Goal: Task Accomplishment & Management: Complete application form

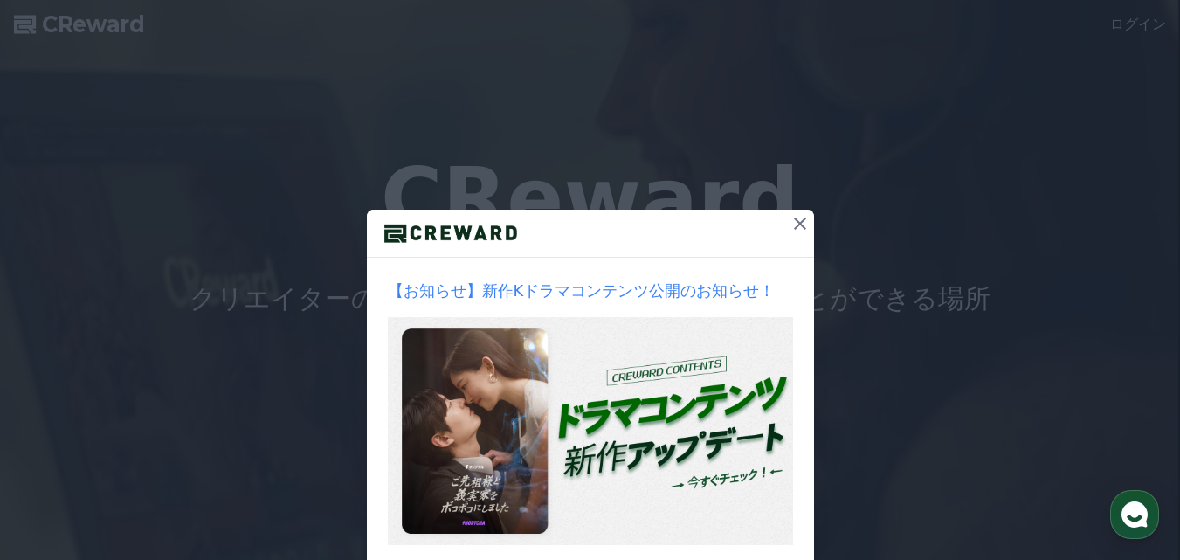
click at [794, 222] on icon at bounding box center [800, 223] width 12 height 12
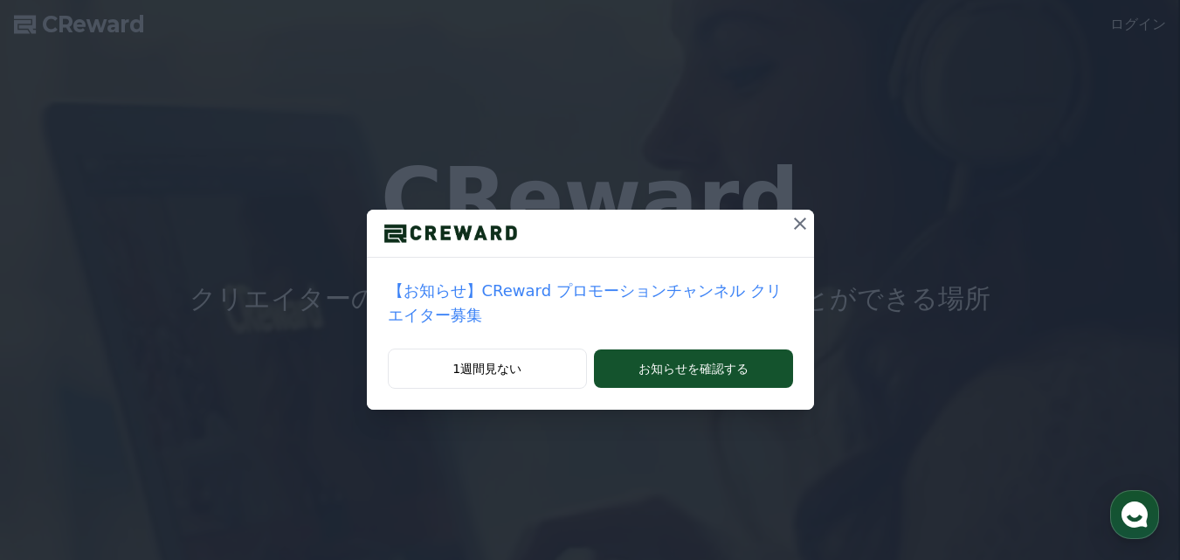
click at [790, 218] on icon at bounding box center [800, 223] width 21 height 21
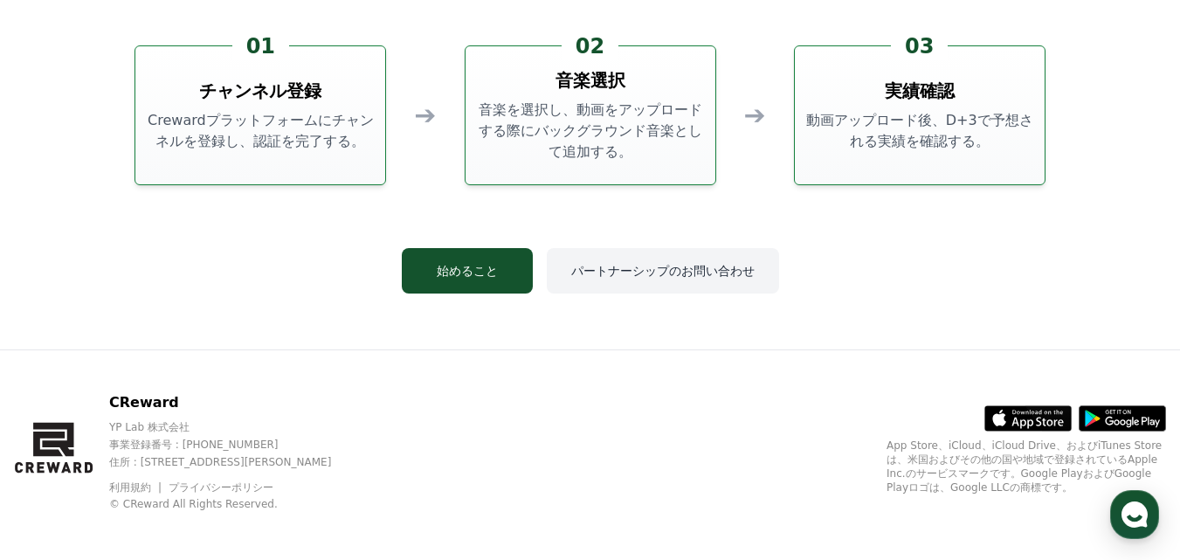
scroll to position [4732, 0]
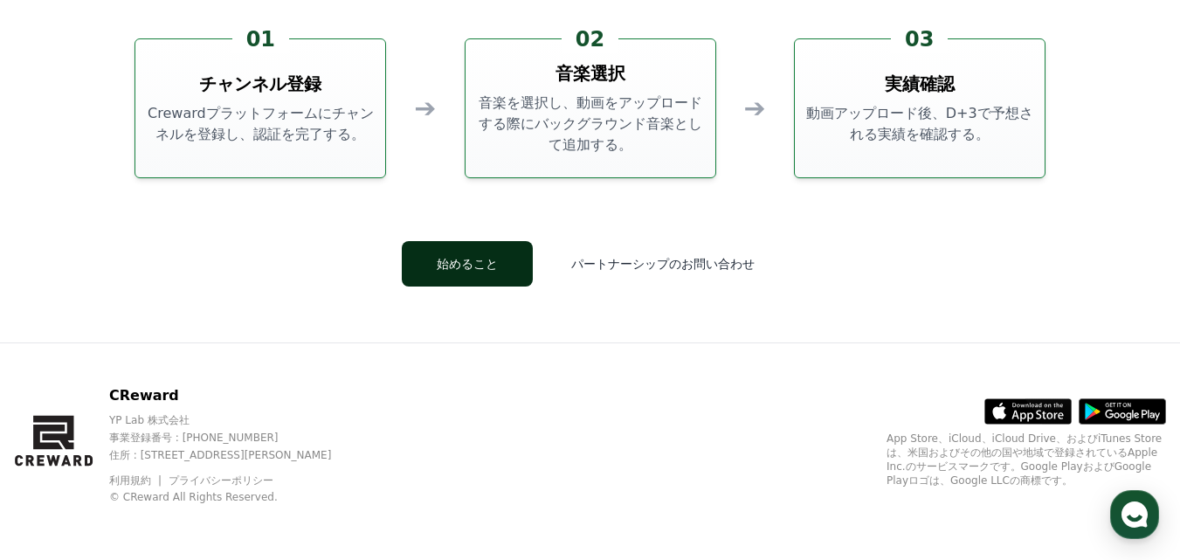
click at [500, 264] on button "始めること" at bounding box center [467, 263] width 131 height 45
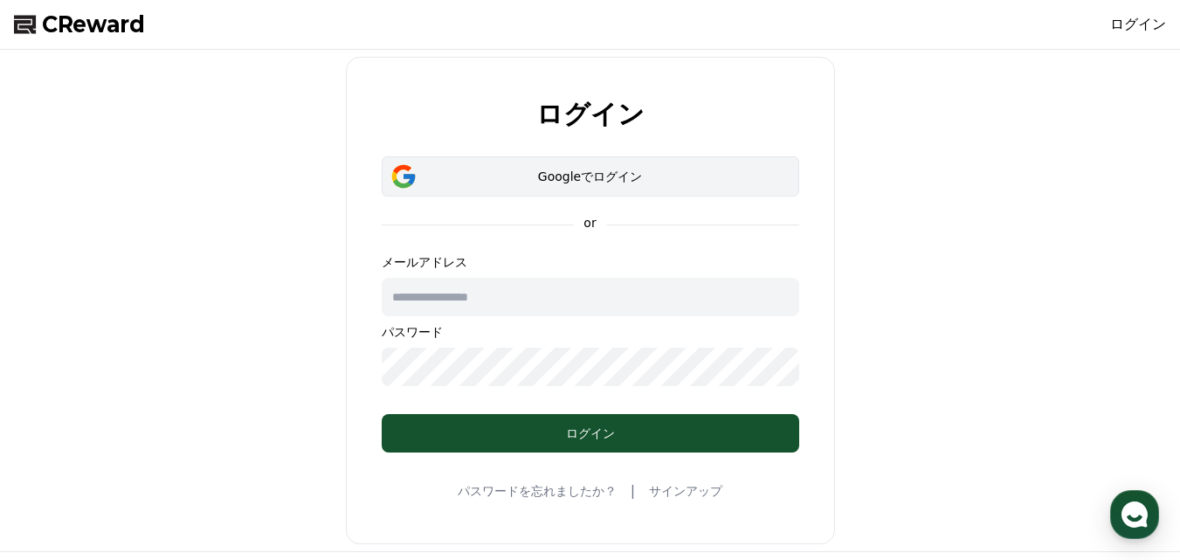
click at [609, 173] on div "Googleでログイン" at bounding box center [590, 176] width 367 height 17
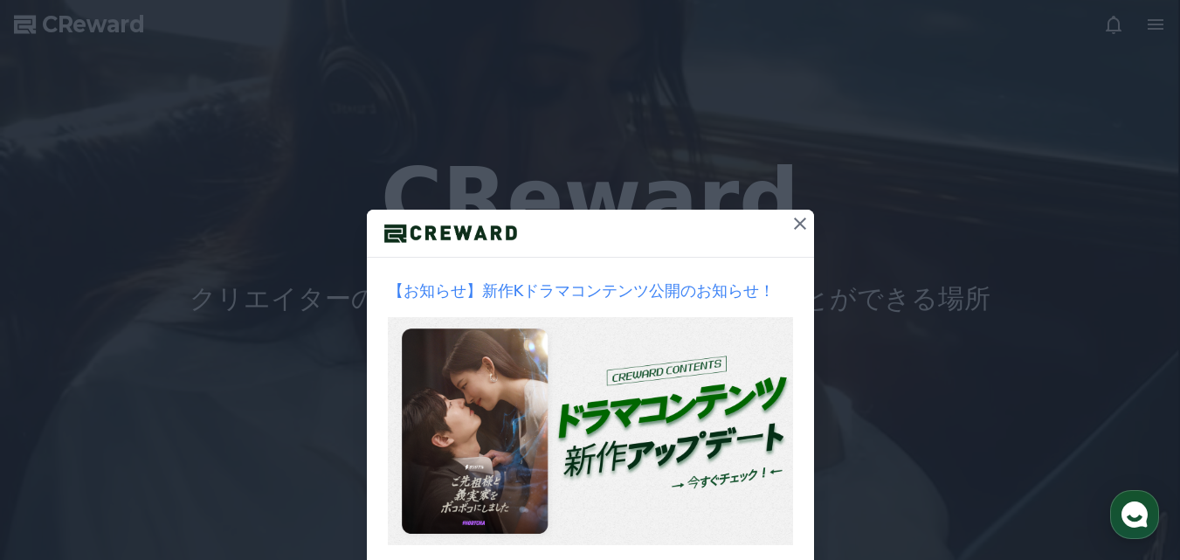
click at [795, 225] on icon at bounding box center [800, 223] width 12 height 12
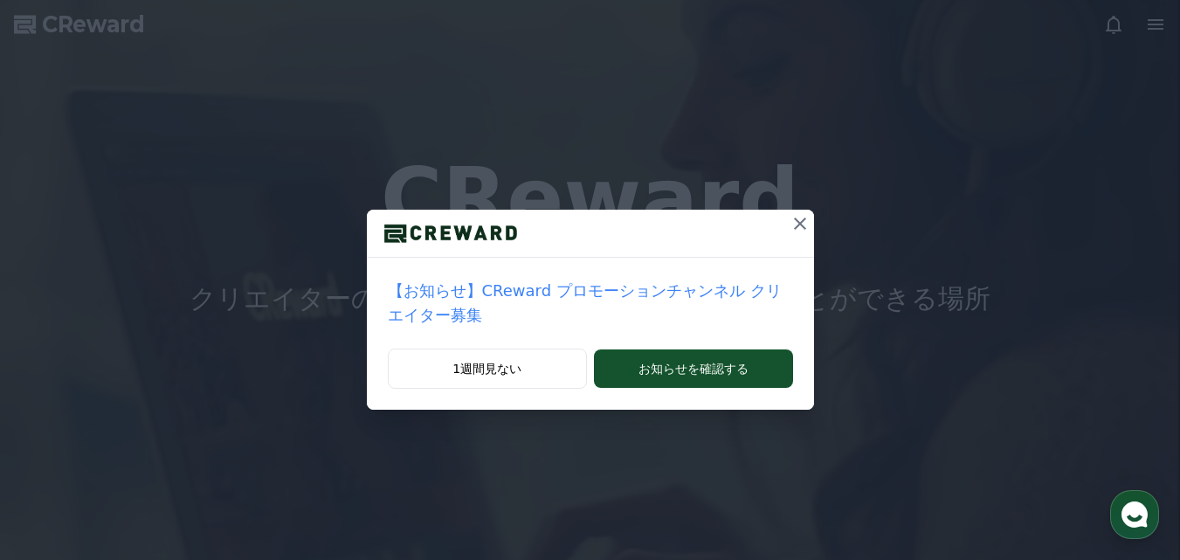
scroll to position [87, 0]
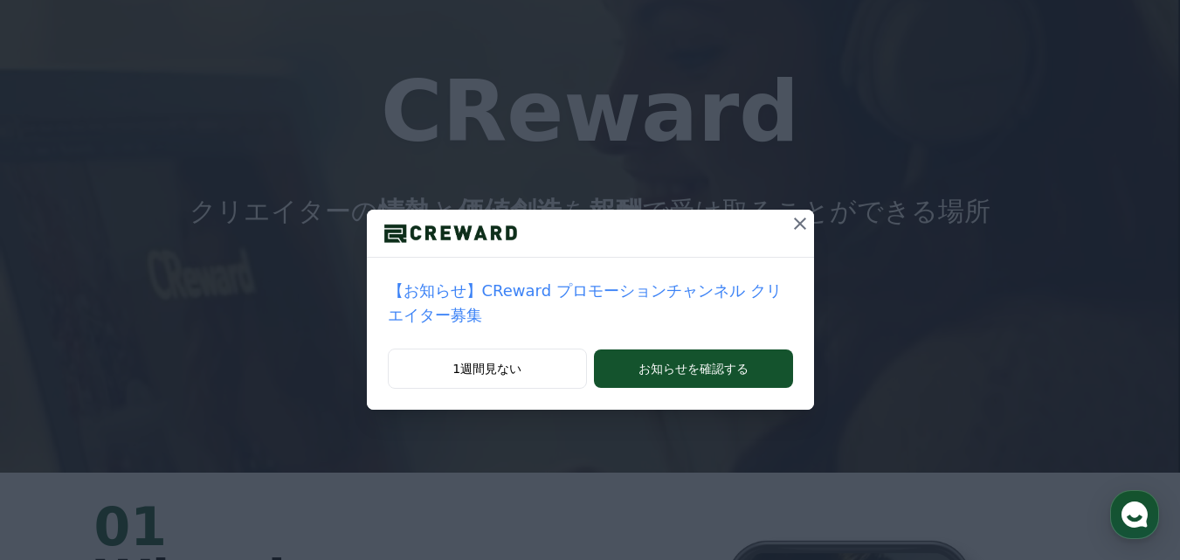
click at [794, 224] on icon at bounding box center [800, 223] width 12 height 12
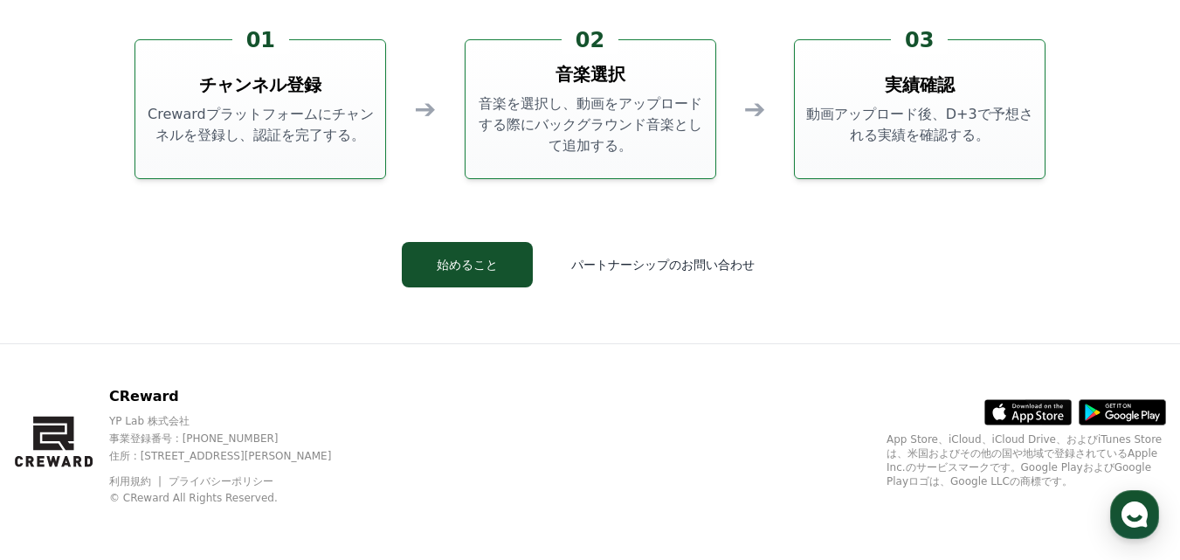
scroll to position [4732, 0]
click at [335, 155] on div "01 チャンネル登録 Crewardプラットフォームにチャンネルを登録し、認証を完了する。" at bounding box center [260, 108] width 252 height 140
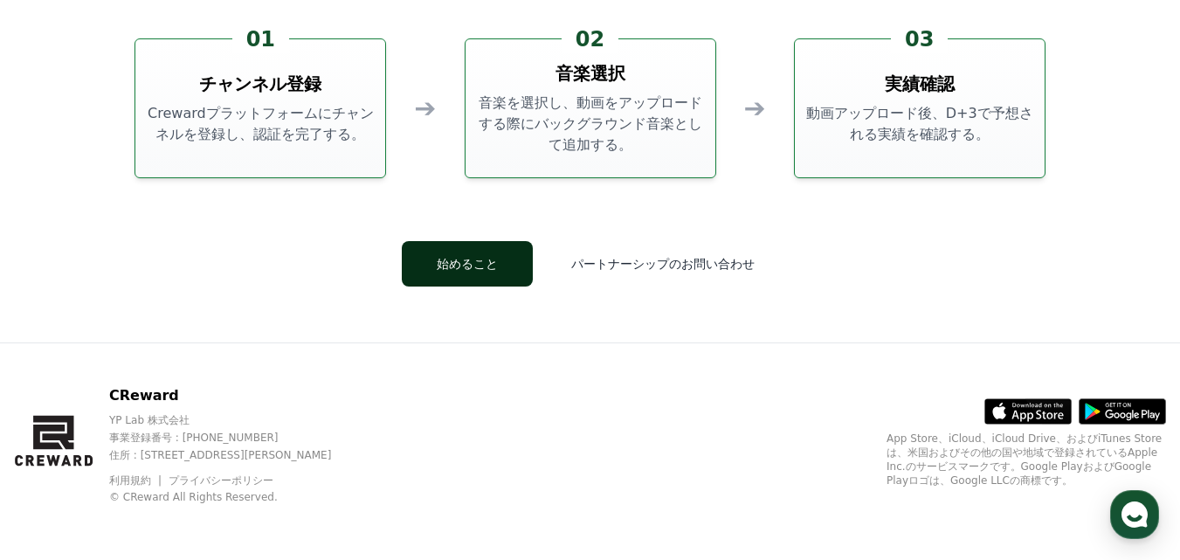
click at [530, 259] on button "始めること" at bounding box center [467, 263] width 131 height 45
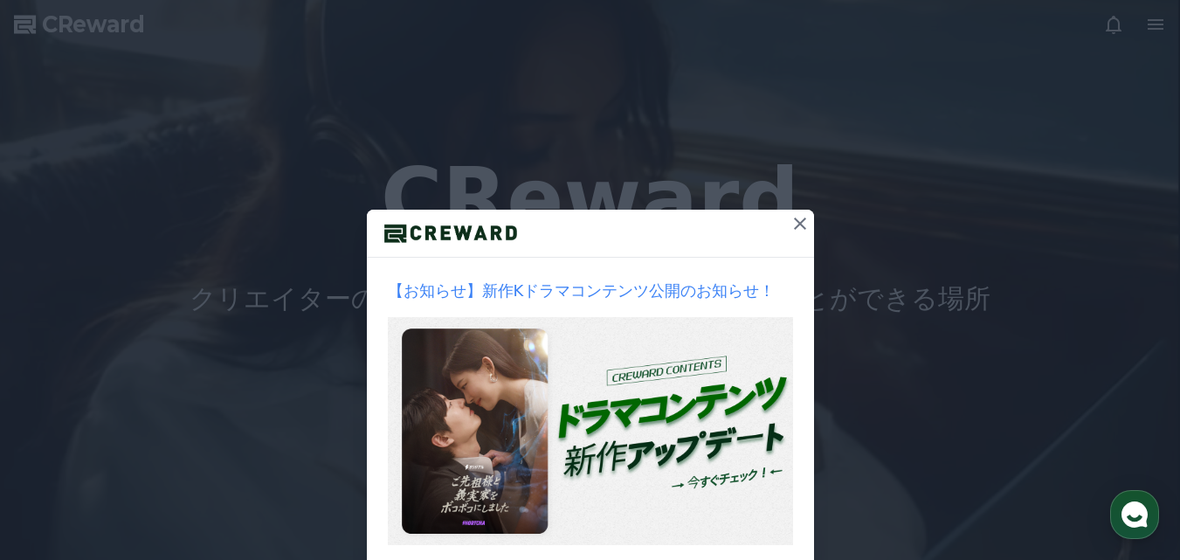
click at [794, 226] on icon at bounding box center [800, 223] width 12 height 12
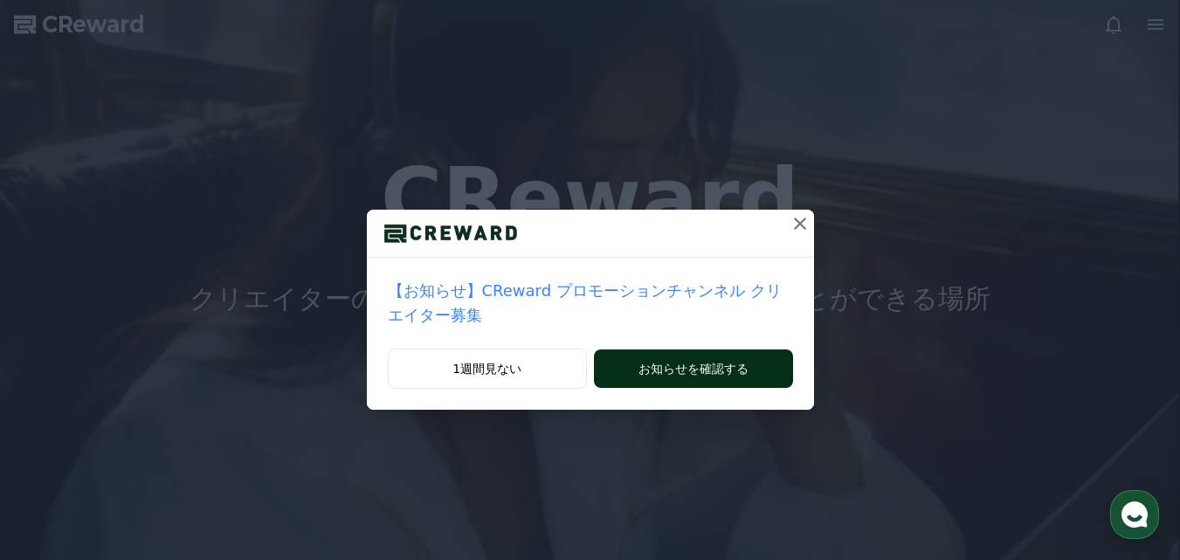
drag, startPoint x: 541, startPoint y: 344, endPoint x: 705, endPoint y: 336, distance: 164.4
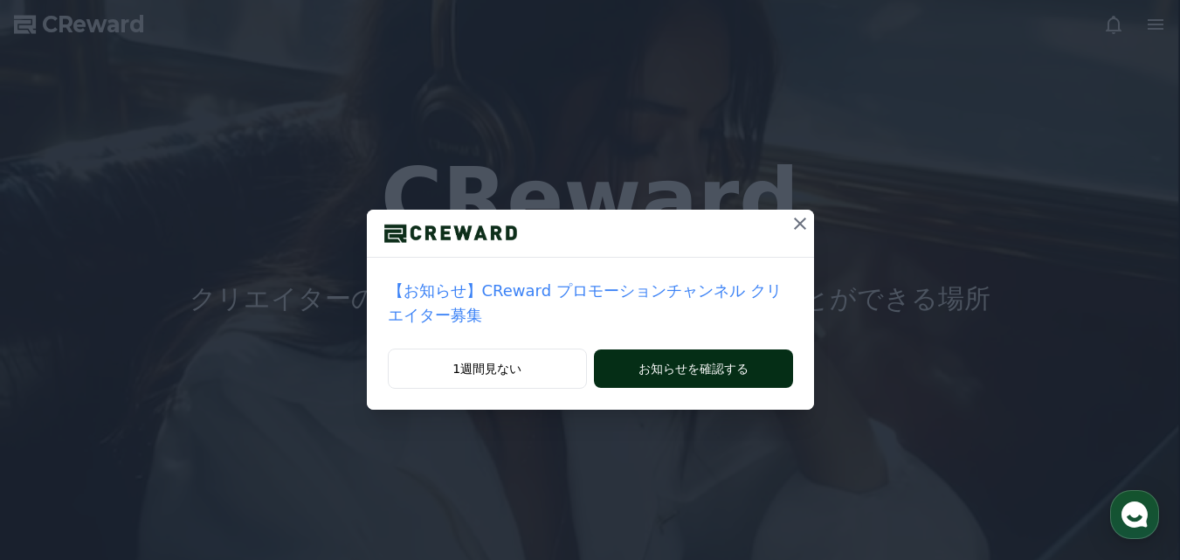
click at [541, 348] on button "1週間見ない" at bounding box center [488, 368] width 200 height 40
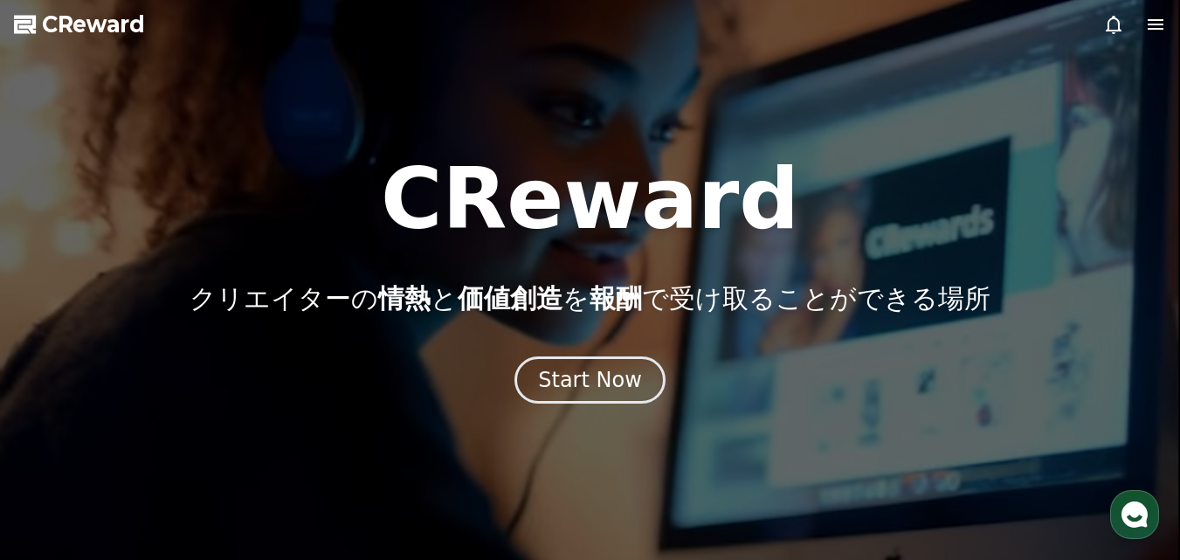
click at [1155, 21] on icon at bounding box center [1156, 24] width 16 height 10
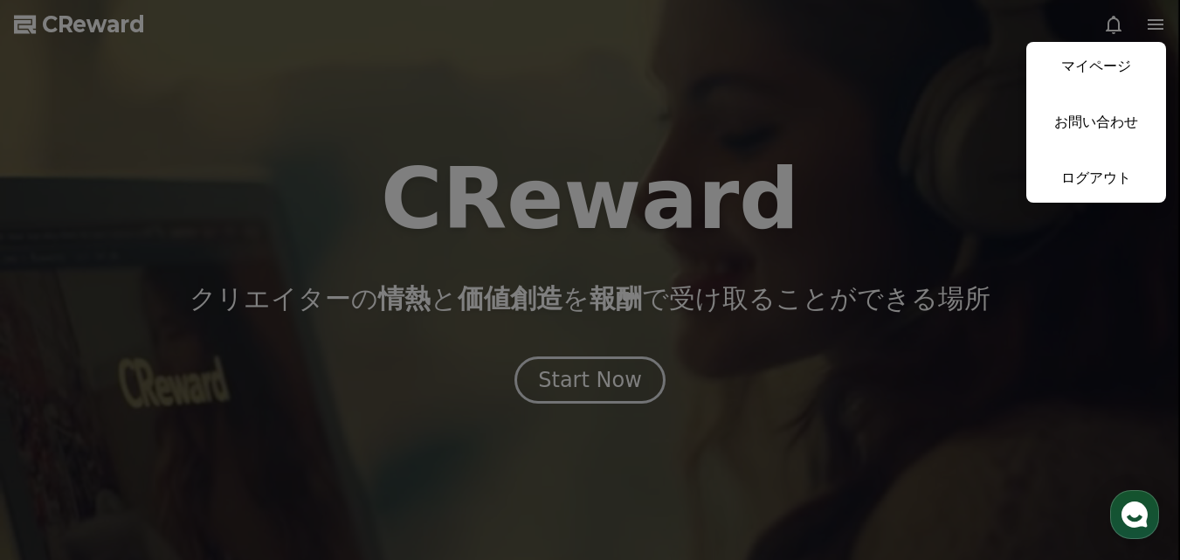
click at [1148, 21] on button "close" at bounding box center [590, 280] width 1180 height 560
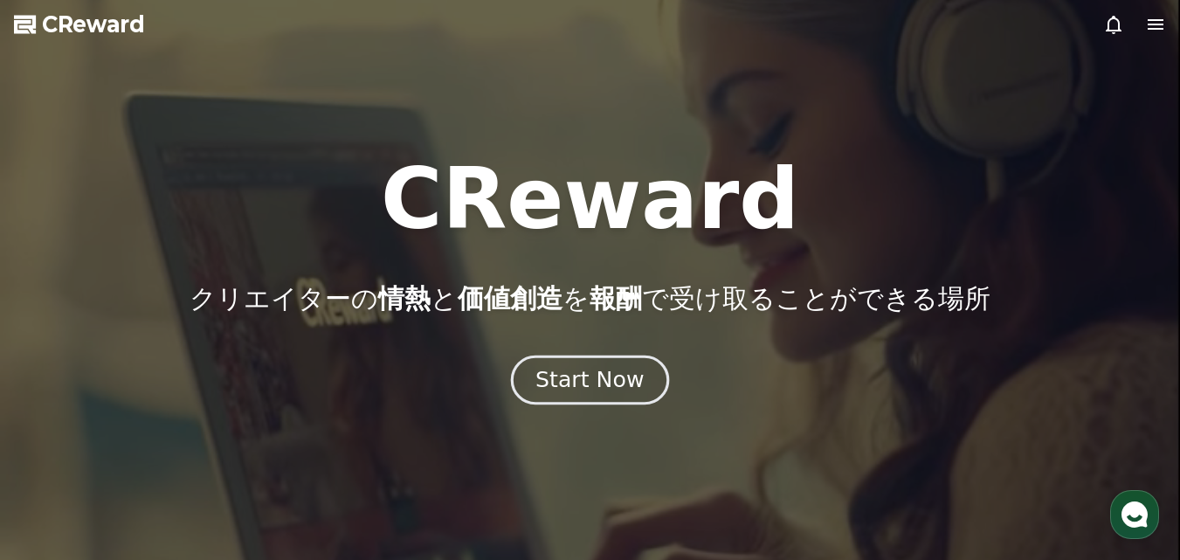
click at [608, 383] on div "Start Now" at bounding box center [589, 380] width 108 height 30
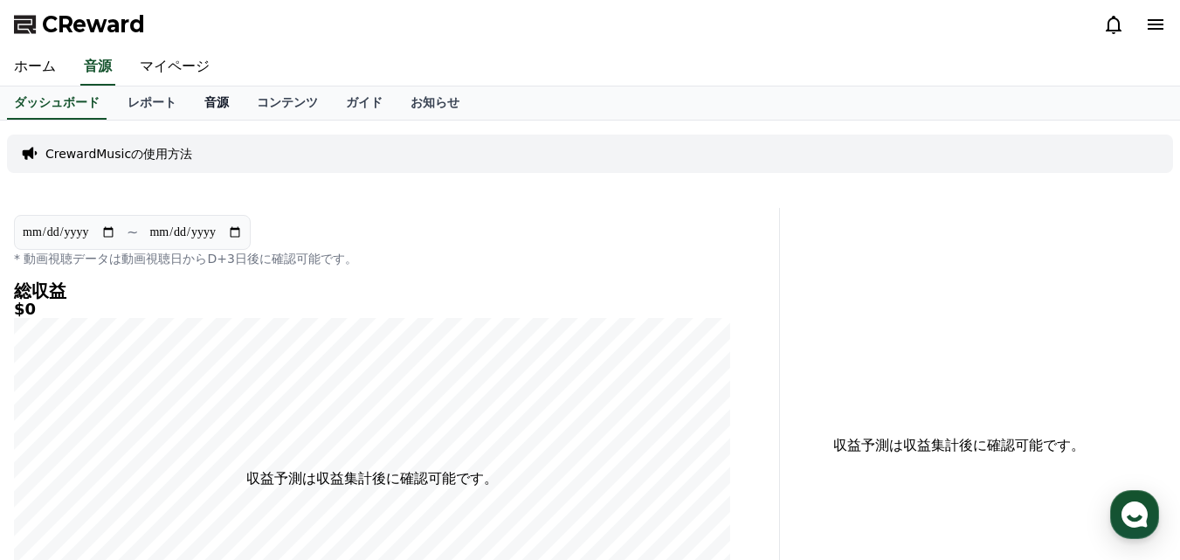
click at [190, 105] on link "音源" at bounding box center [216, 102] width 52 height 33
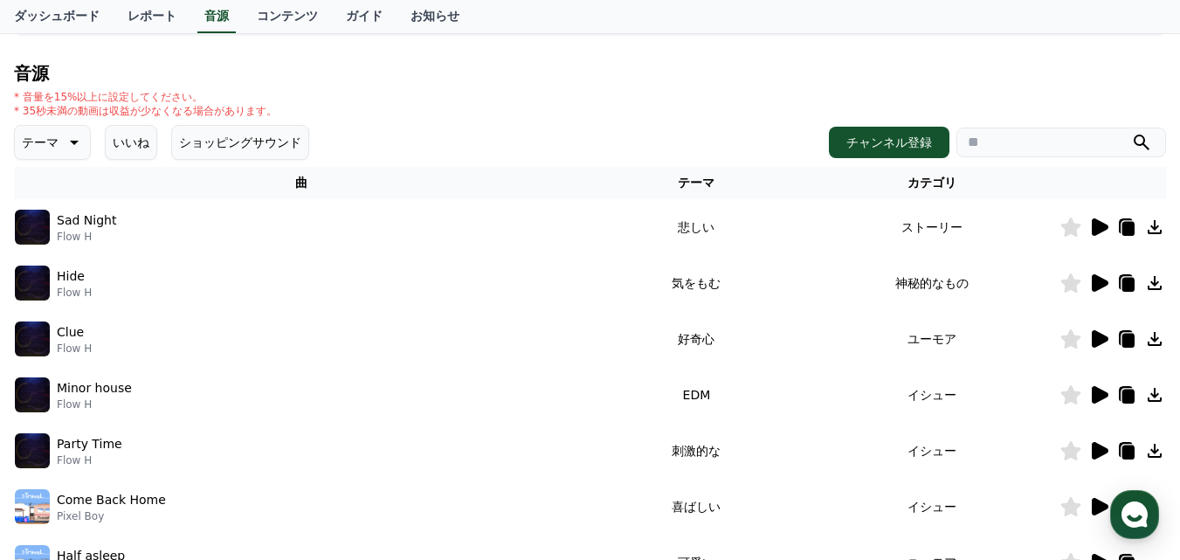
scroll to position [262, 0]
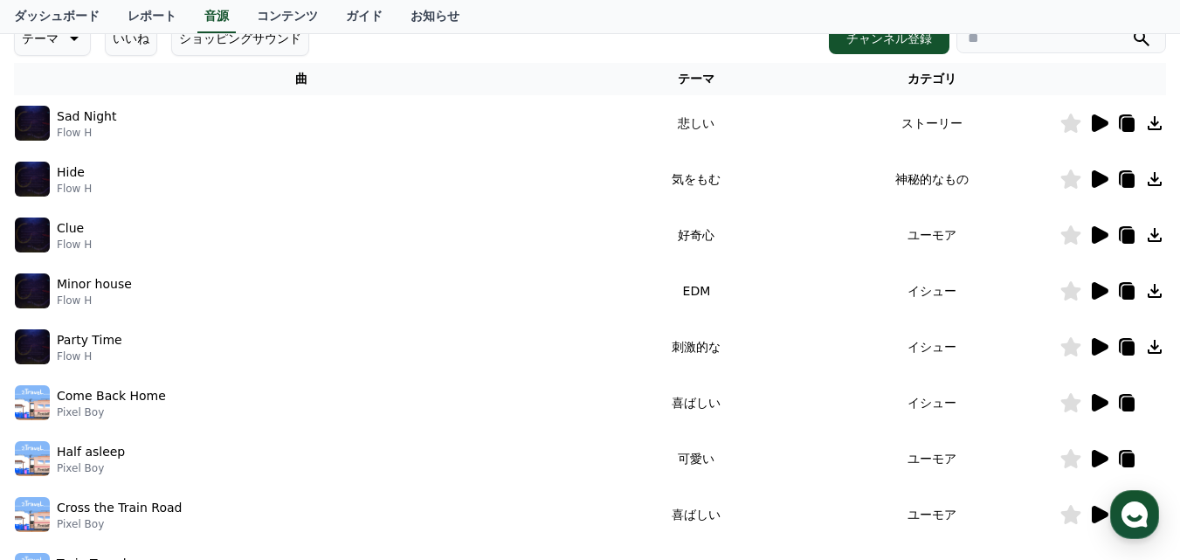
click at [1099, 127] on icon at bounding box center [1100, 122] width 17 height 17
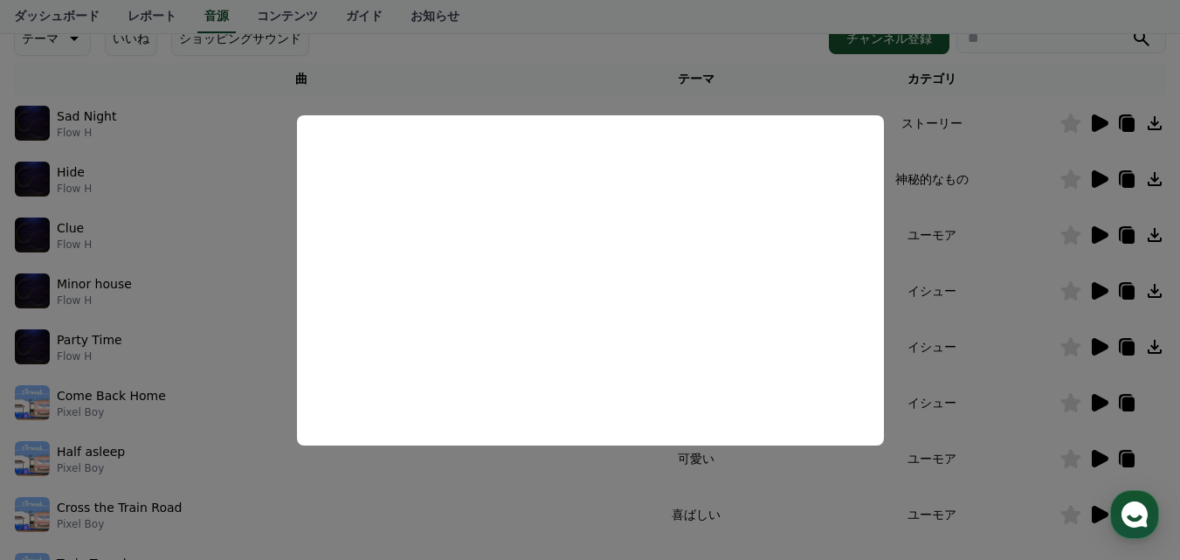
click at [214, 141] on button "close modal" at bounding box center [590, 280] width 1180 height 560
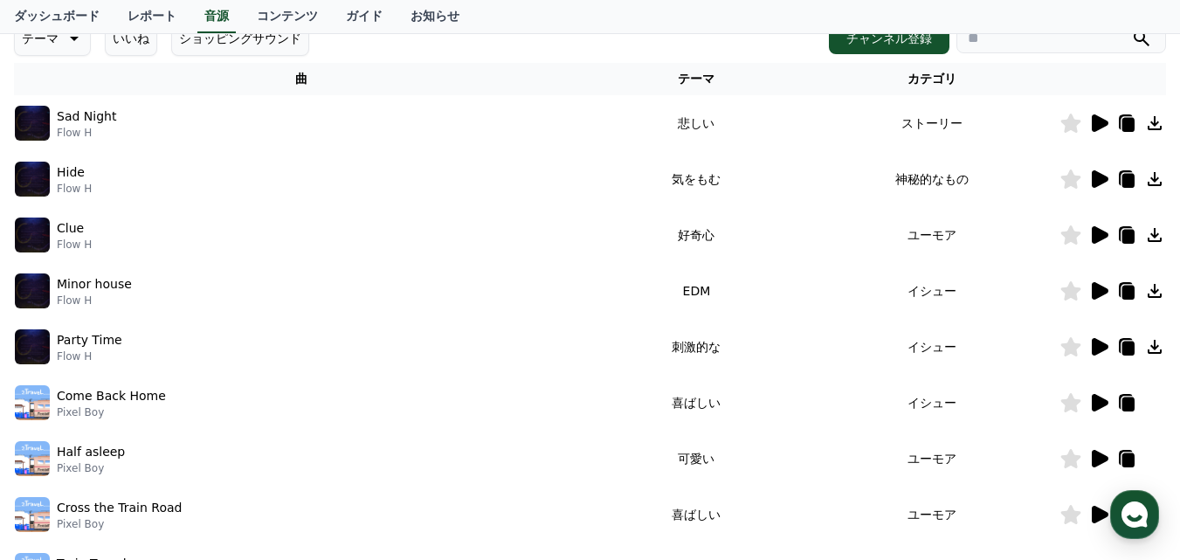
click at [1156, 121] on icon at bounding box center [1154, 123] width 21 height 21
click at [332, 14] on link "ガイド" at bounding box center [364, 16] width 65 height 33
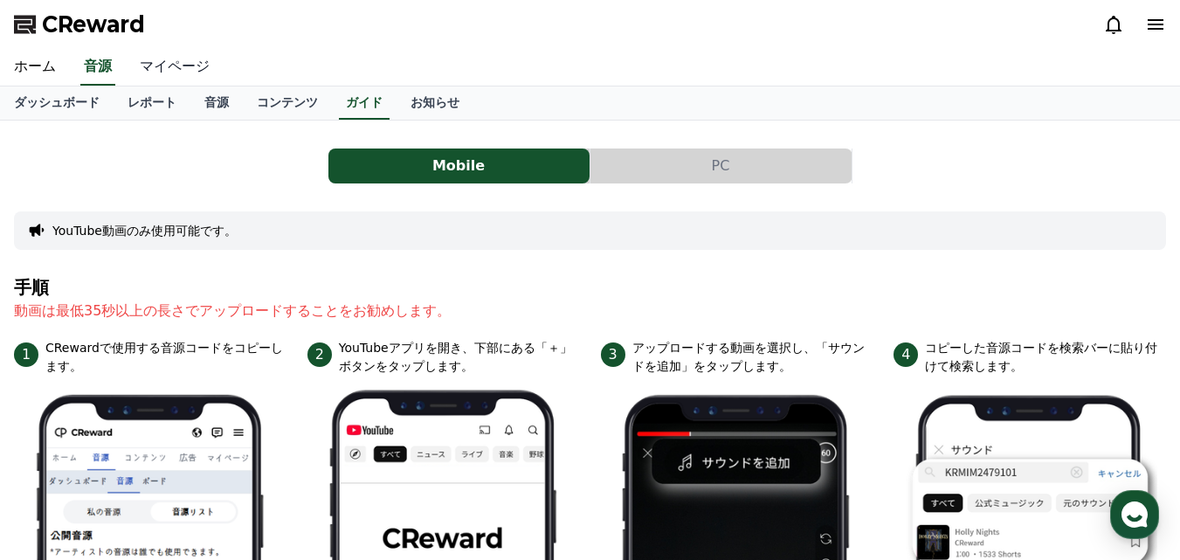
click at [162, 62] on link "マイページ" at bounding box center [175, 67] width 98 height 37
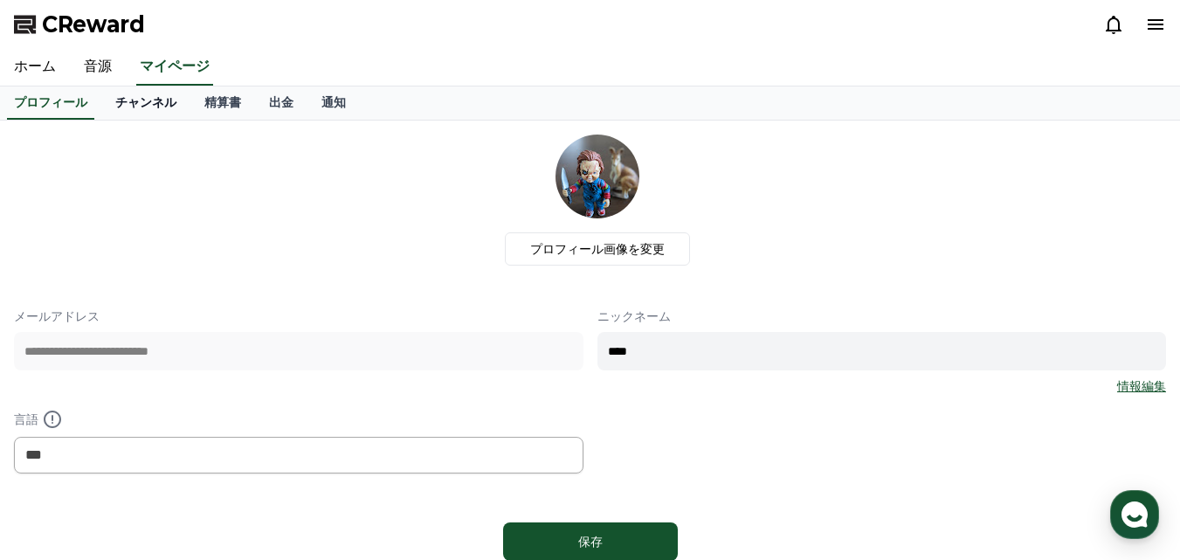
click at [128, 106] on link "チャンネル" at bounding box center [145, 102] width 89 height 33
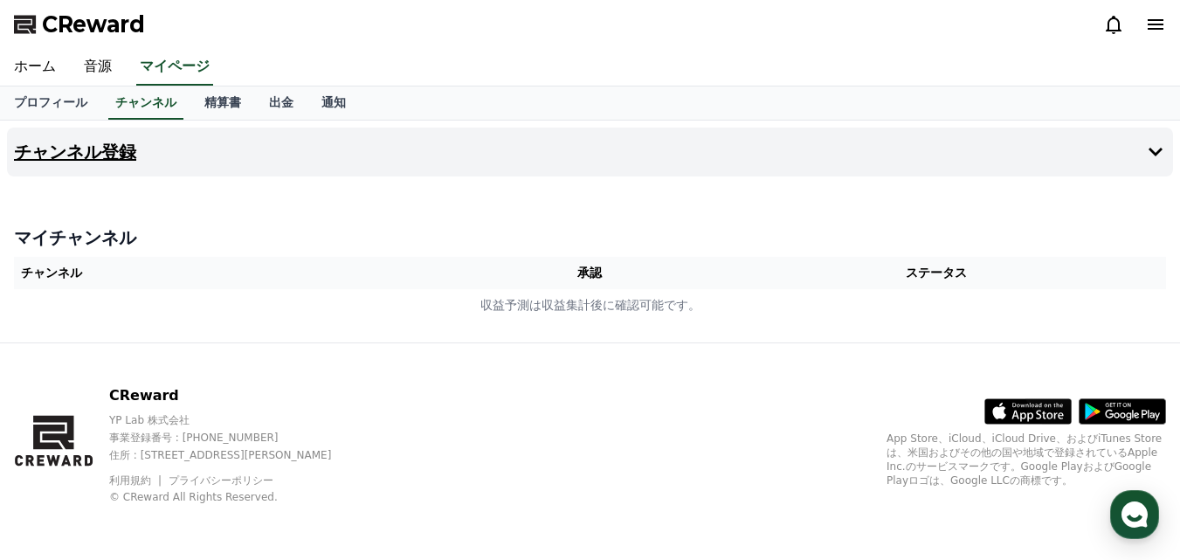
click at [82, 154] on h4 "チャンネル登録" at bounding box center [75, 151] width 122 height 19
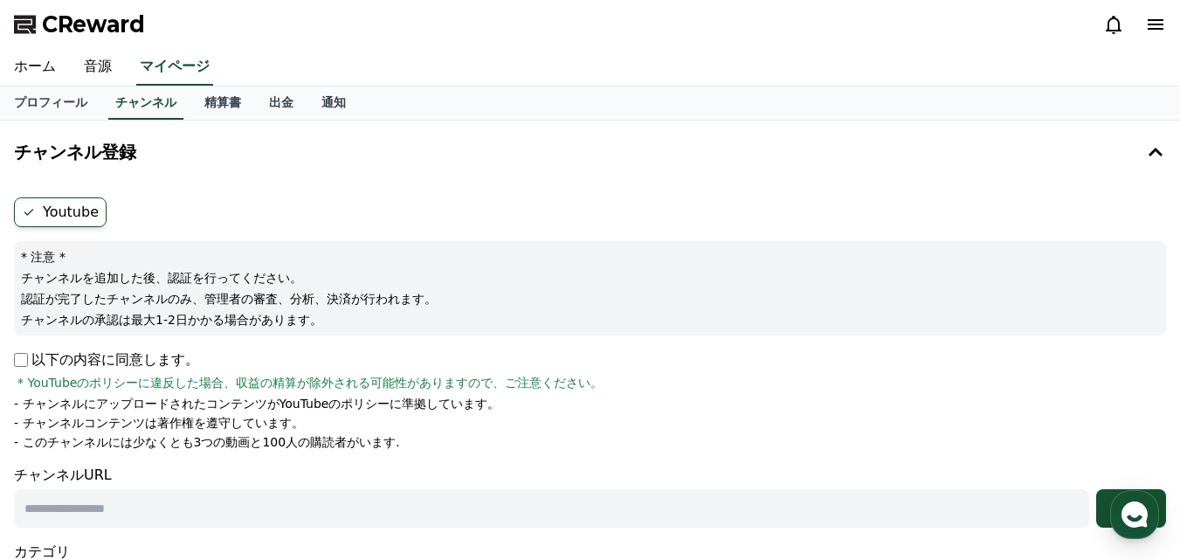
click at [86, 210] on label "Youtube" at bounding box center [60, 212] width 93 height 30
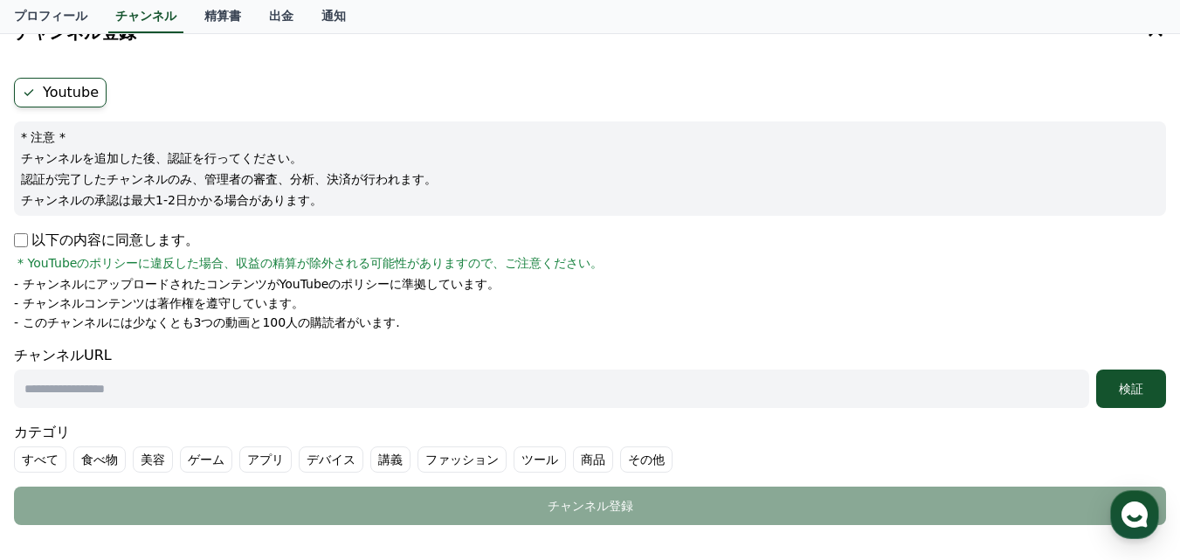
scroll to position [175, 0]
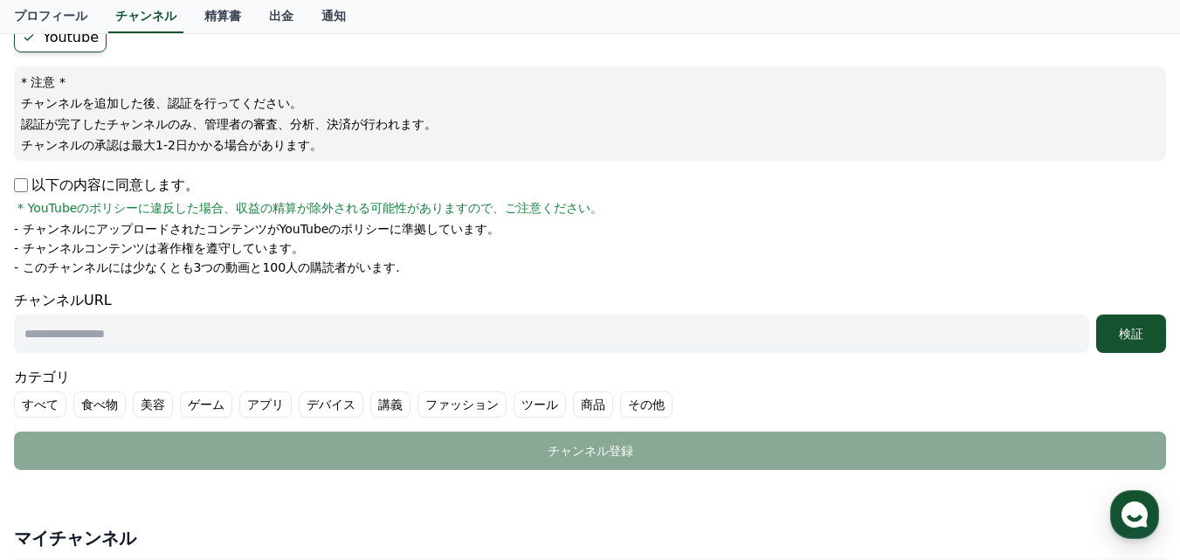
click at [197, 341] on input "text" at bounding box center [551, 333] width 1075 height 38
click at [1148, 337] on div "検証" at bounding box center [1131, 333] width 56 height 17
click at [284, 331] on input "**********" at bounding box center [551, 333] width 1075 height 38
click at [1144, 331] on div "検証" at bounding box center [1131, 333] width 56 height 17
click at [295, 339] on input "**********" at bounding box center [551, 333] width 1075 height 38
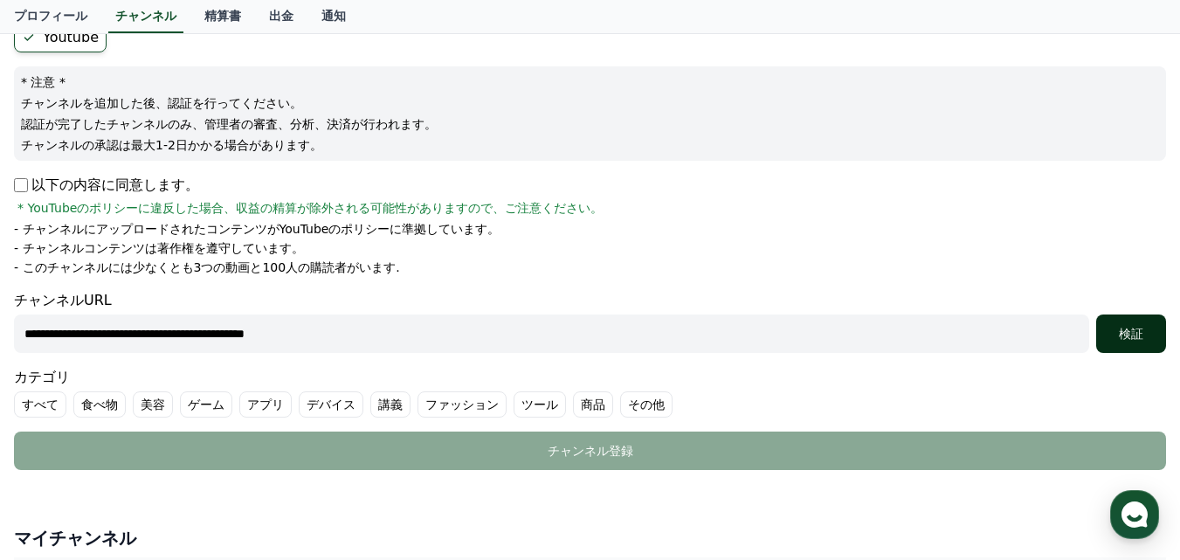
type input "**********"
click at [1119, 338] on div "検証" at bounding box center [1131, 333] width 56 height 17
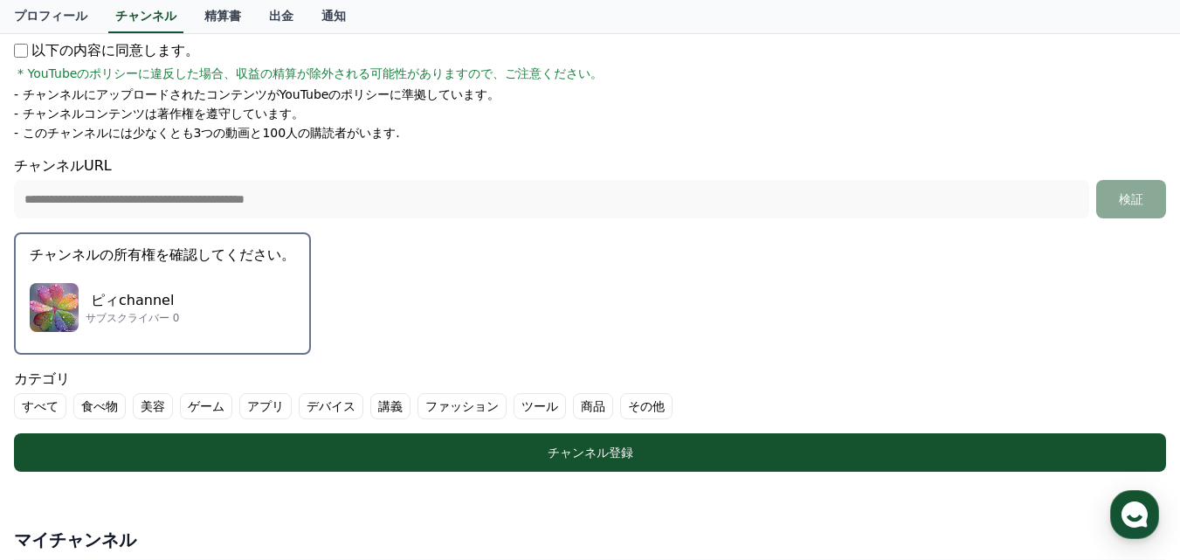
scroll to position [349, 0]
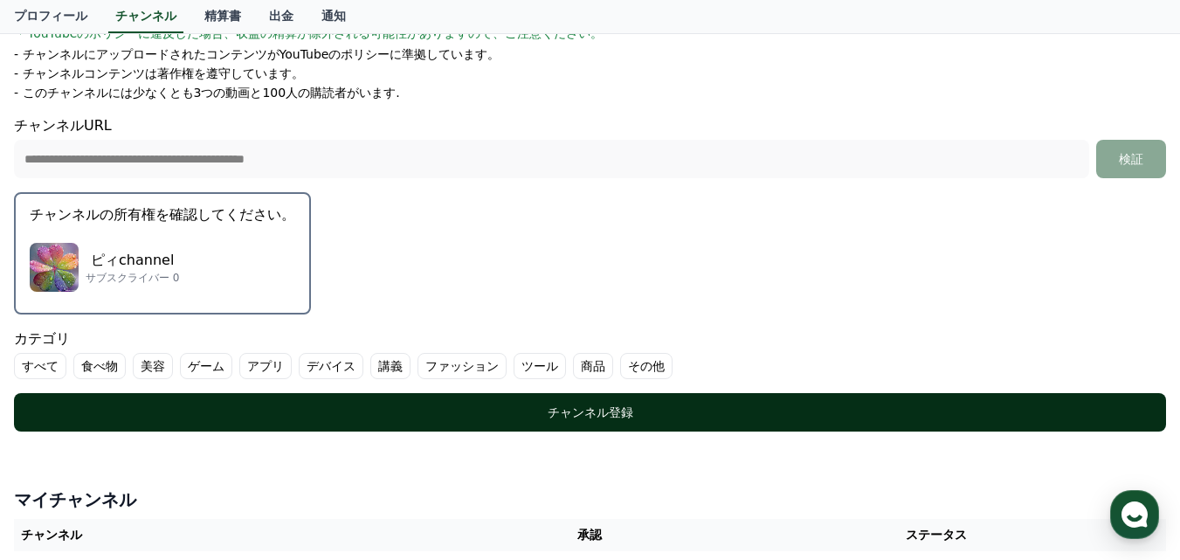
click at [593, 414] on div "チャンネル登録" at bounding box center [590, 411] width 1082 height 17
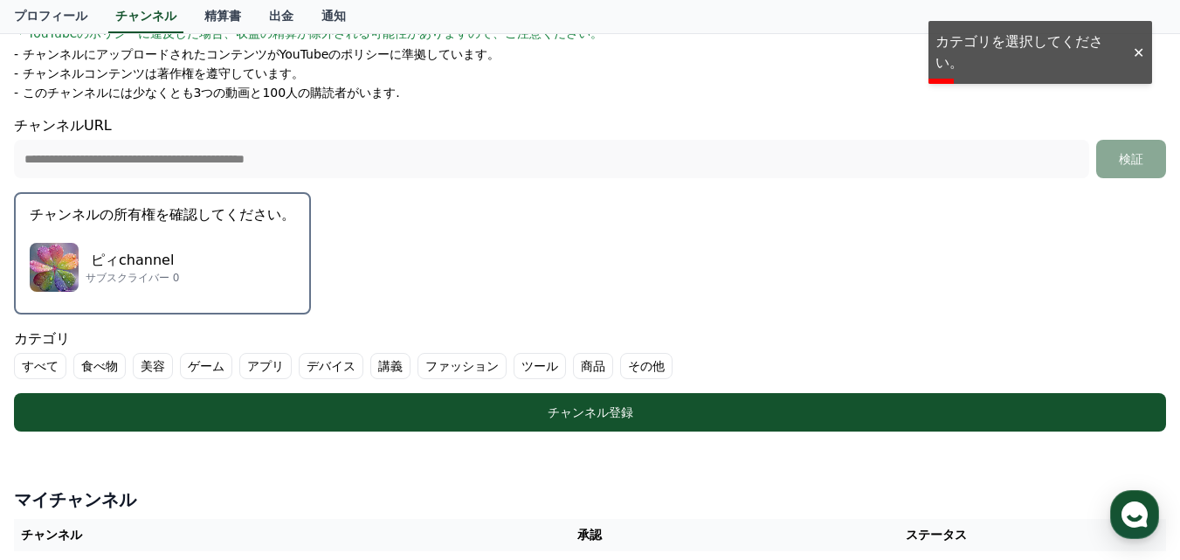
click at [620, 371] on label "その他" at bounding box center [646, 366] width 52 height 26
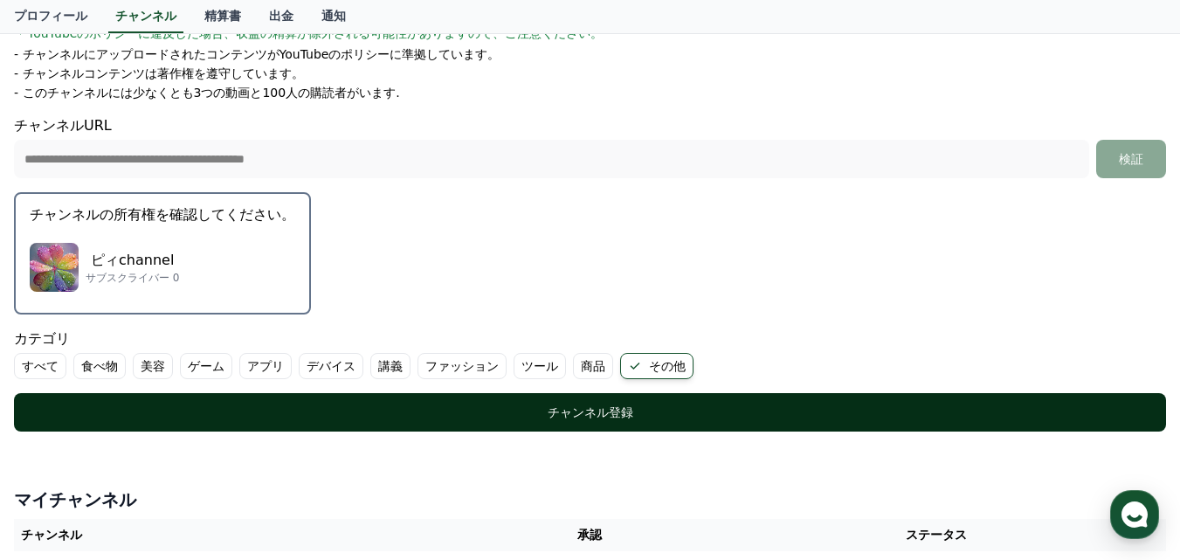
click at [559, 415] on div "チャンネル登録" at bounding box center [590, 411] width 1082 height 17
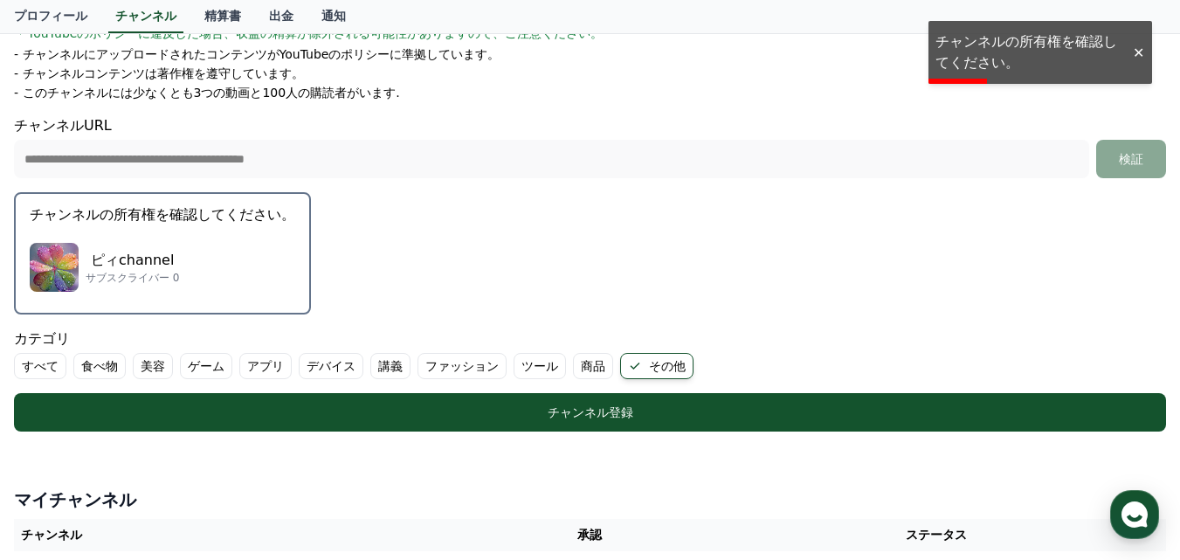
click at [195, 263] on div "ピィchannel サブスクライバー 0" at bounding box center [163, 267] width 266 height 70
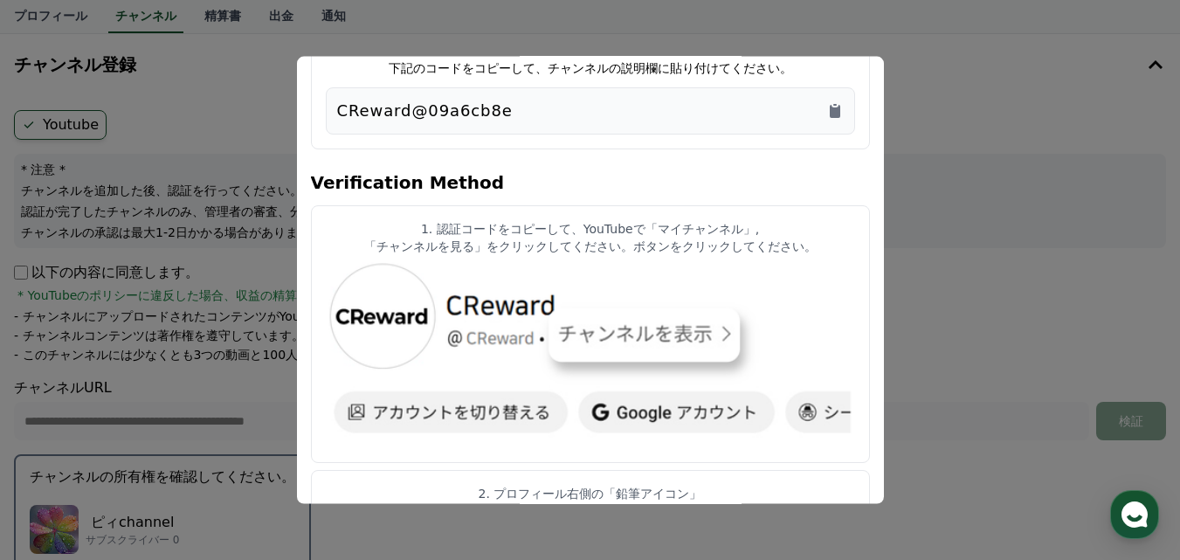
scroll to position [0, 0]
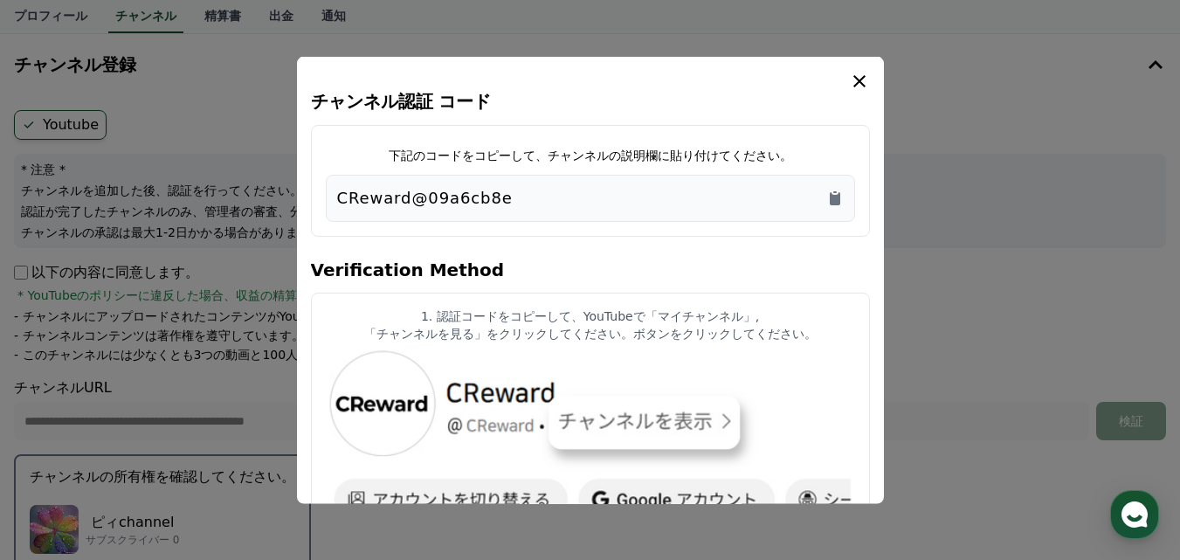
click at [501, 197] on div "CReward@09a6cb8e" at bounding box center [590, 197] width 507 height 24
drag, startPoint x: 493, startPoint y: 196, endPoint x: 339, endPoint y: 190, distance: 153.8
click at [339, 190] on div "CReward@09a6cb8e" at bounding box center [590, 197] width 507 height 24
copy p "CReward@09a6cb8e"
click at [864, 86] on icon "modal" at bounding box center [859, 80] width 12 height 12
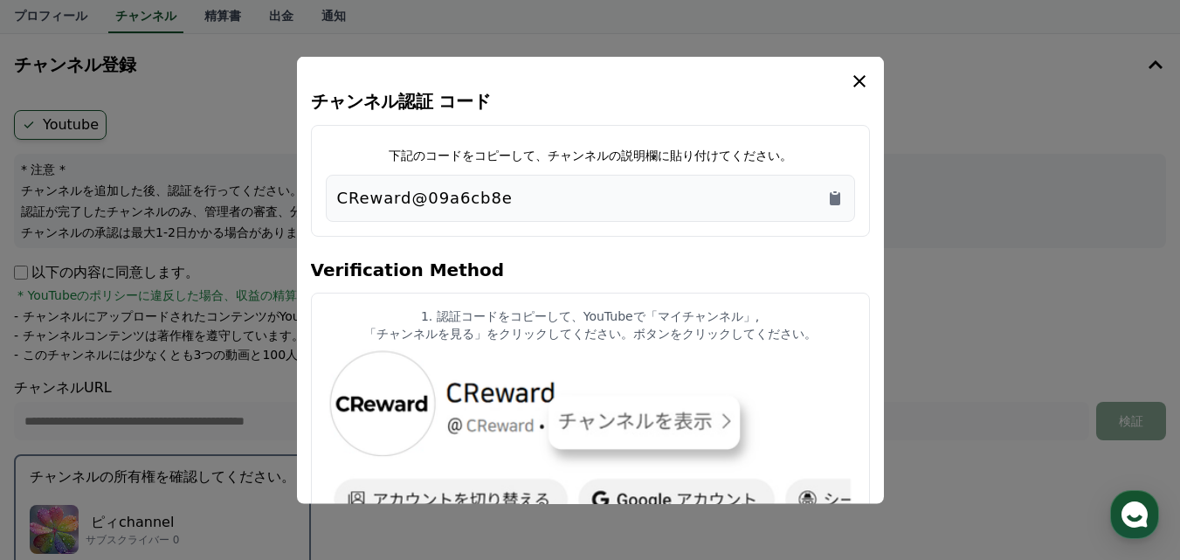
click at [161, 496] on button "close modal" at bounding box center [590, 280] width 1180 height 560
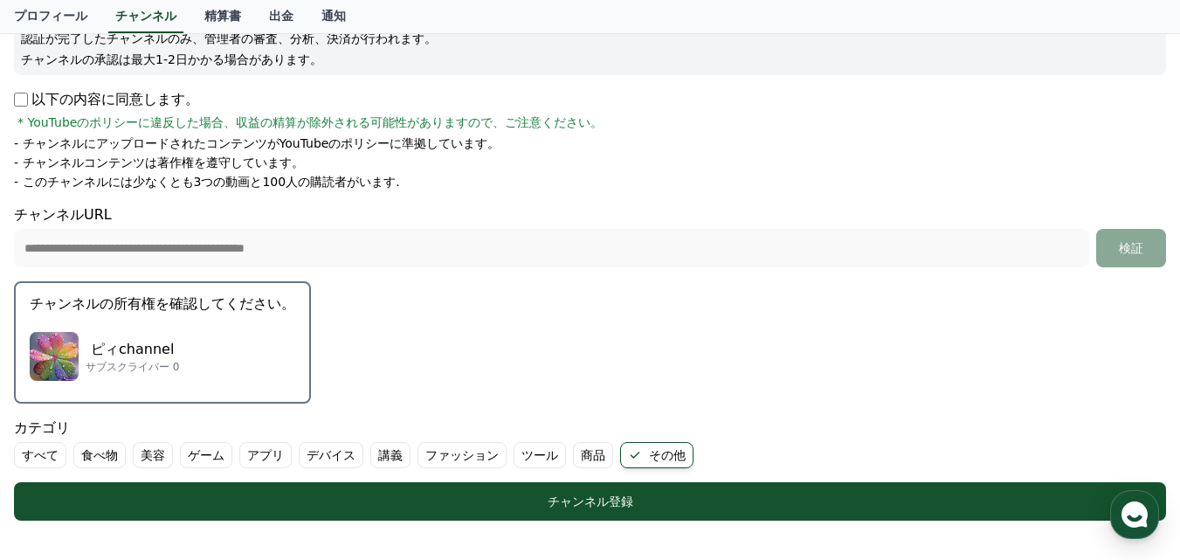
scroll to position [262, 0]
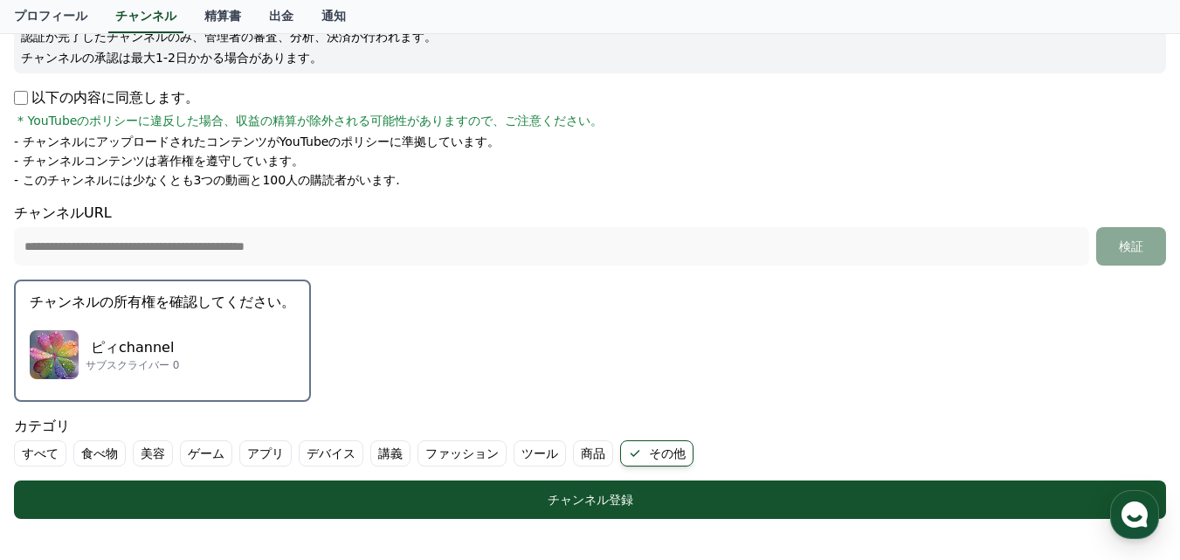
click at [208, 337] on div "ピィchannel サブスクライバー 0" at bounding box center [163, 355] width 266 height 70
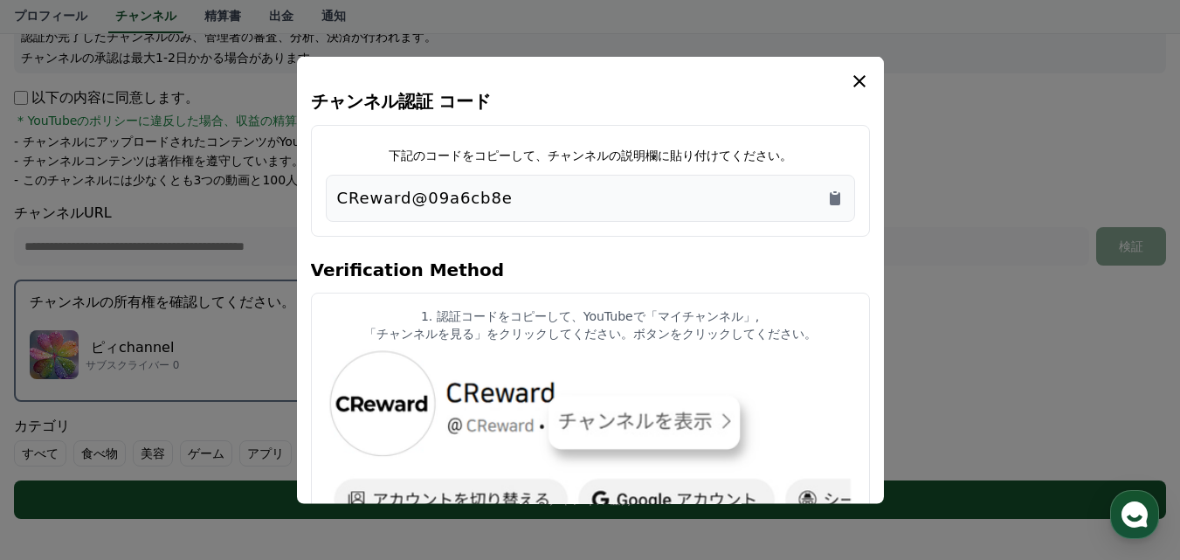
click at [859, 81] on icon "modal" at bounding box center [859, 80] width 12 height 12
click at [66, 346] on button "close modal" at bounding box center [590, 280] width 1180 height 560
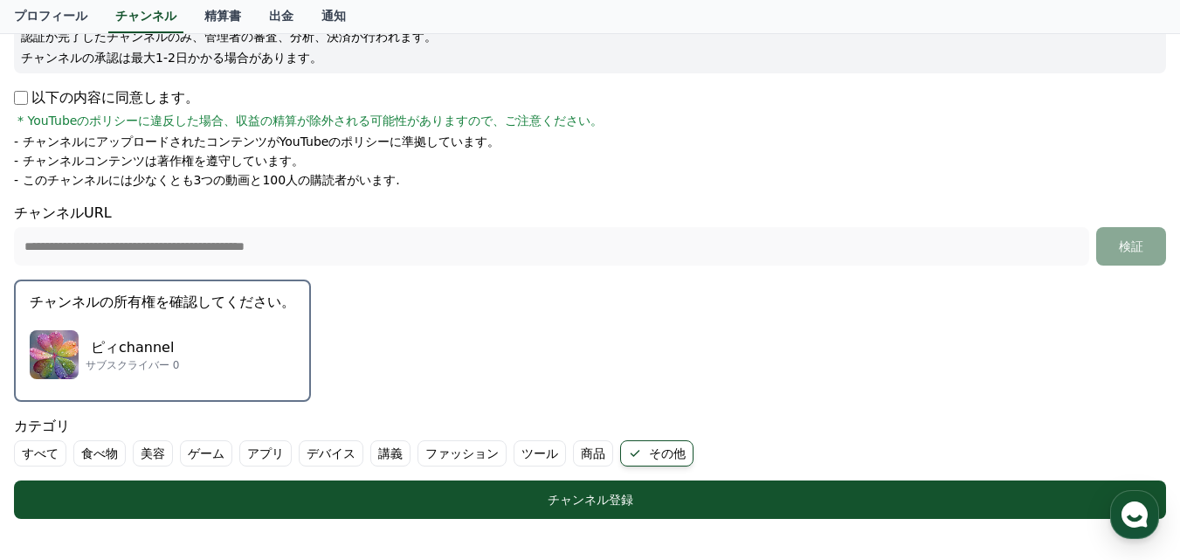
click at [57, 347] on img "button" at bounding box center [54, 354] width 49 height 49
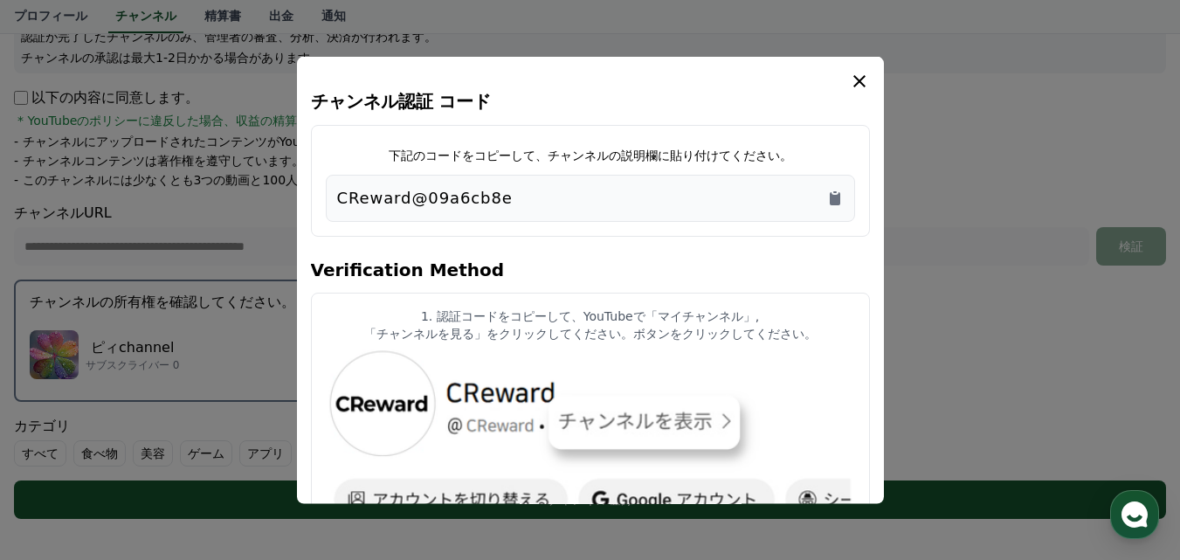
click at [107, 348] on button "close modal" at bounding box center [590, 280] width 1180 height 560
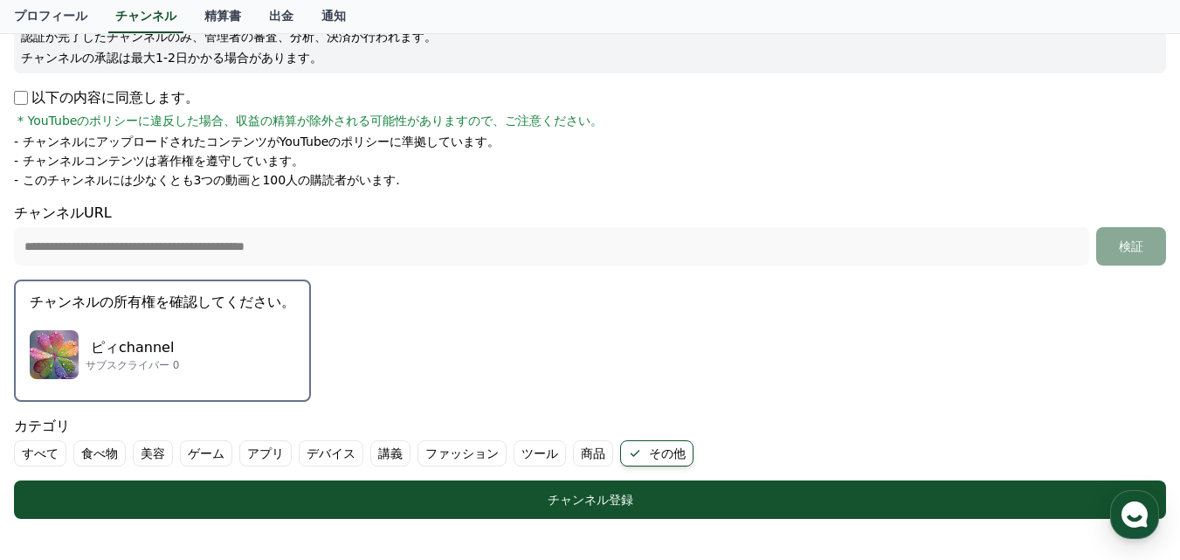
click at [62, 361] on img "button" at bounding box center [54, 354] width 49 height 49
click at [62, 361] on div "**********" at bounding box center [590, 203] width 1166 height 674
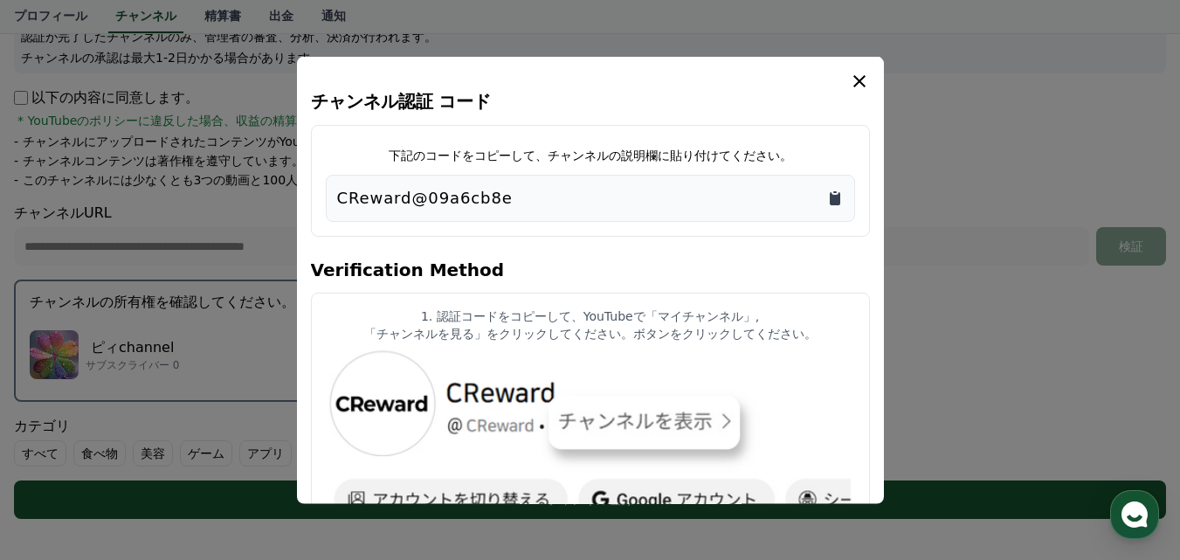
click at [833, 200] on icon "Copy to clipboard" at bounding box center [835, 197] width 10 height 13
click at [79, 361] on button "close modal" at bounding box center [590, 280] width 1180 height 560
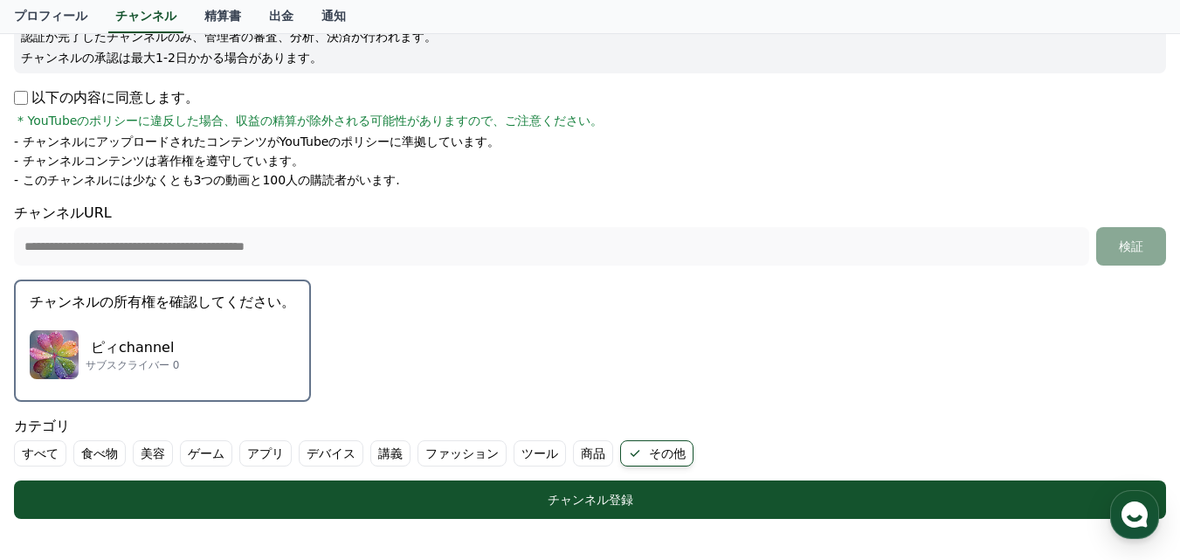
click at [70, 350] on img "button" at bounding box center [54, 354] width 49 height 49
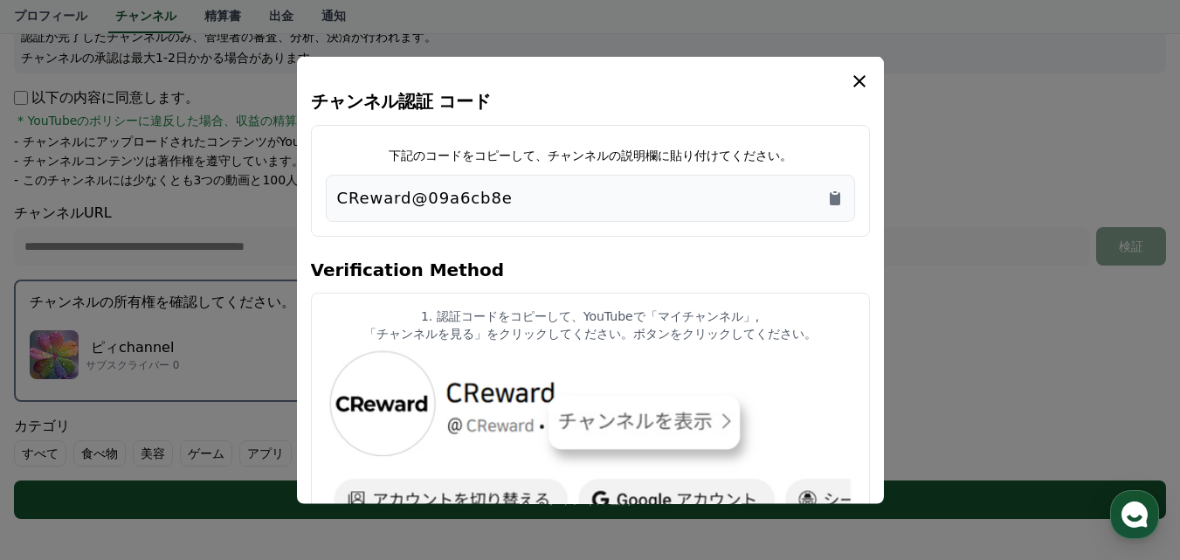
click at [859, 81] on icon "modal" at bounding box center [859, 80] width 12 height 12
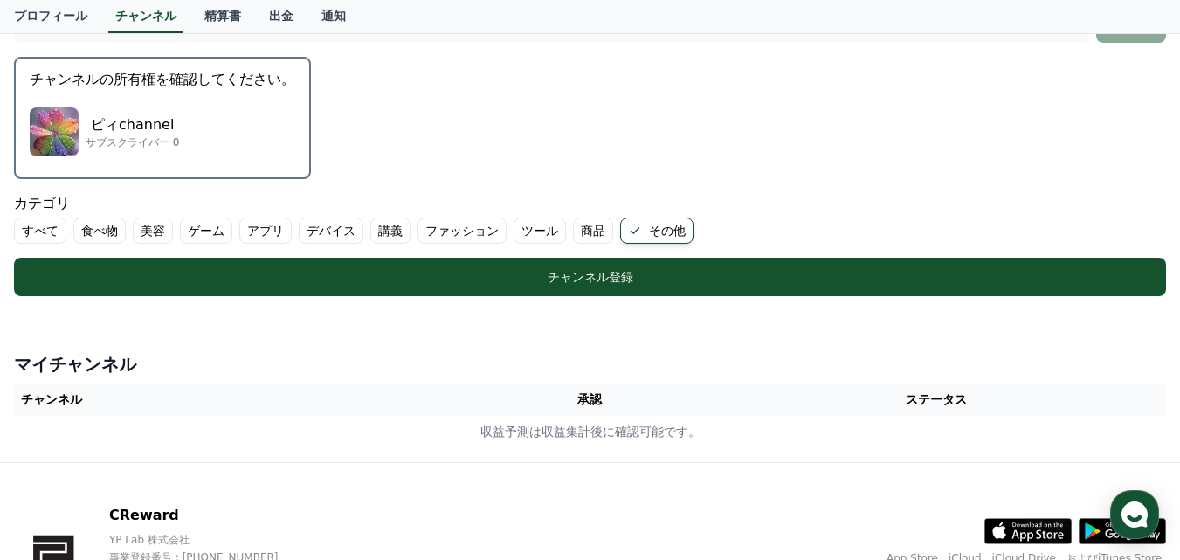
scroll to position [524, 0]
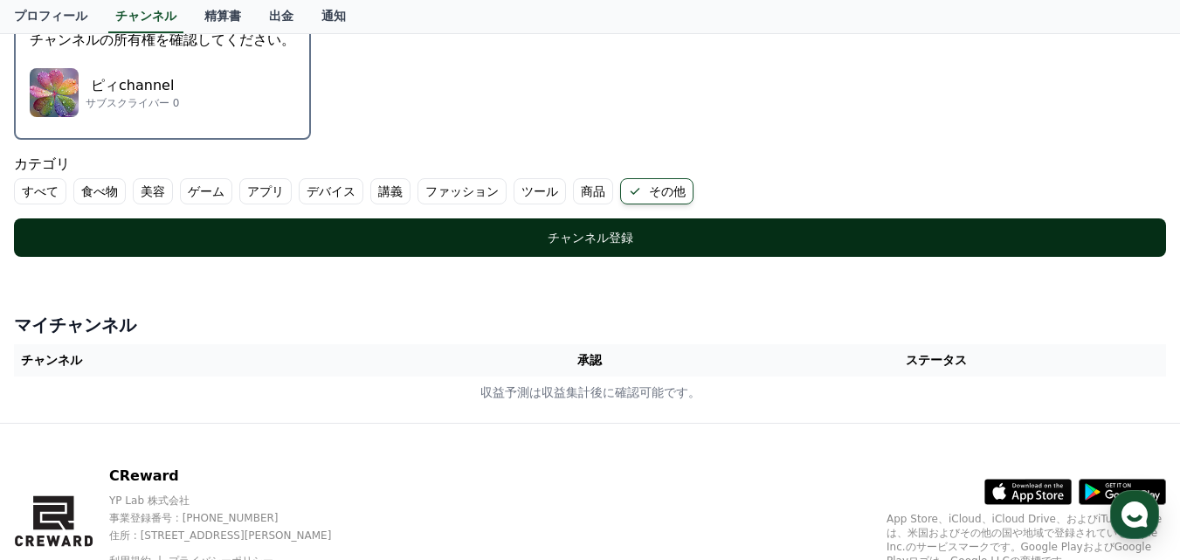
click at [492, 234] on div "チャンネル登録" at bounding box center [590, 237] width 1082 height 17
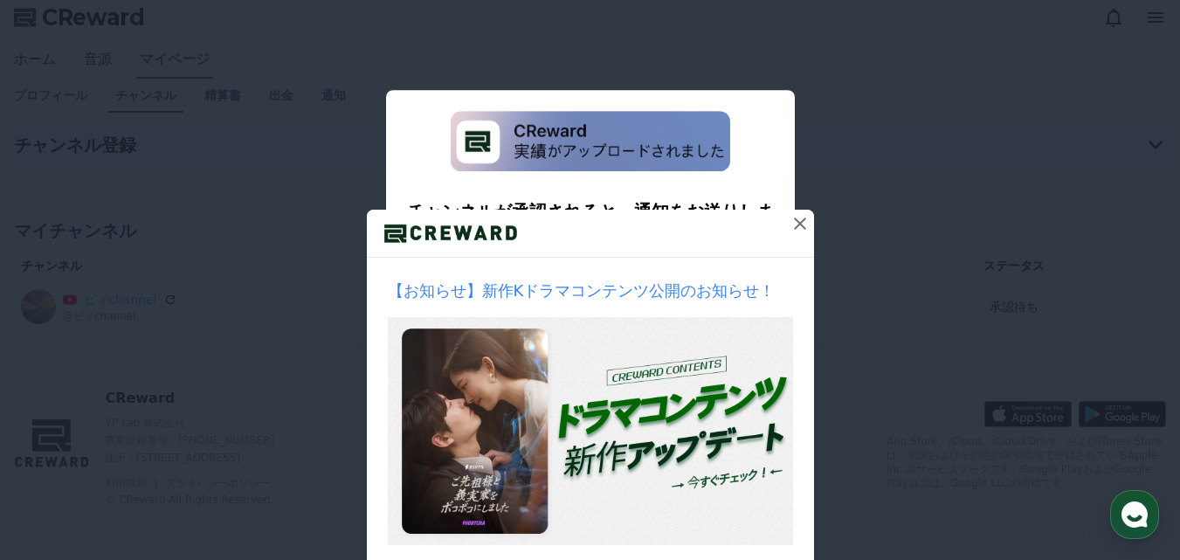
click at [794, 222] on icon at bounding box center [800, 223] width 12 height 12
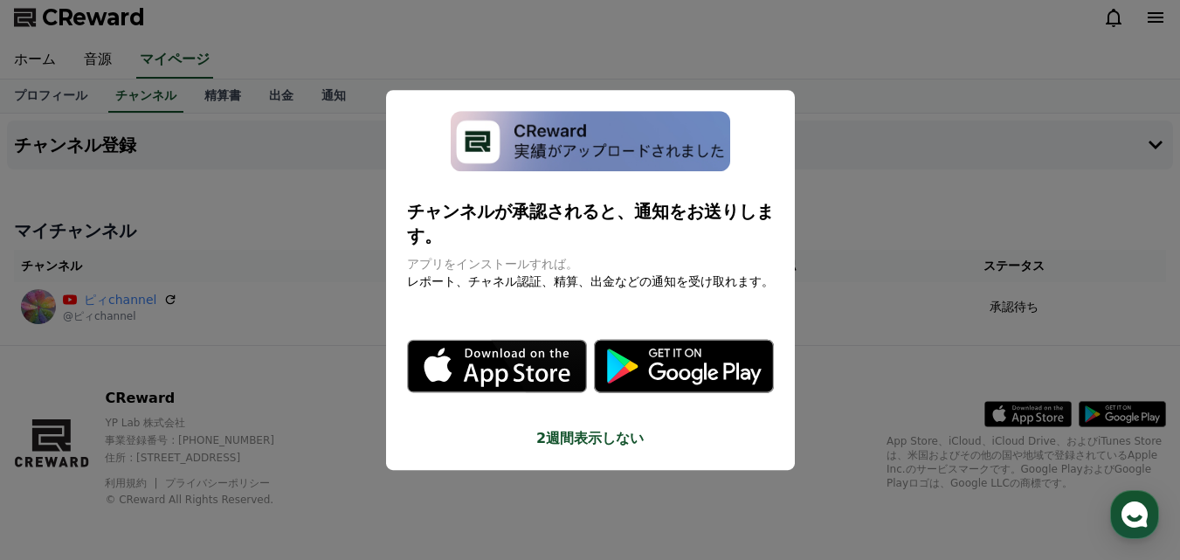
click at [665, 351] on icon "modal" at bounding box center [684, 366] width 180 height 53
click at [45, 306] on button "close modal" at bounding box center [590, 280] width 1180 height 560
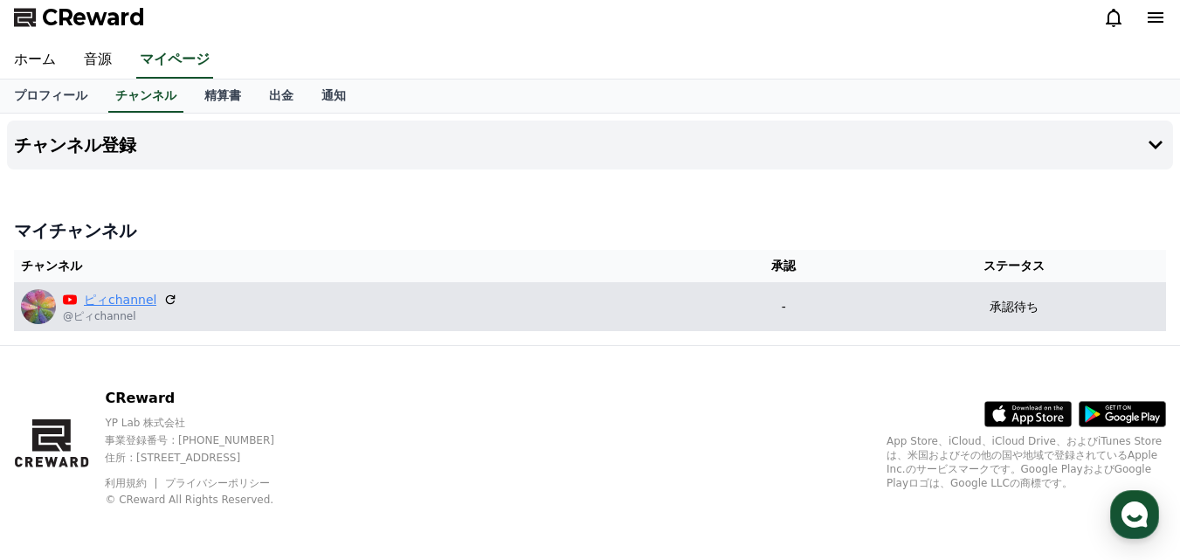
click at [102, 300] on link "ピィchannel" at bounding box center [120, 300] width 72 height 18
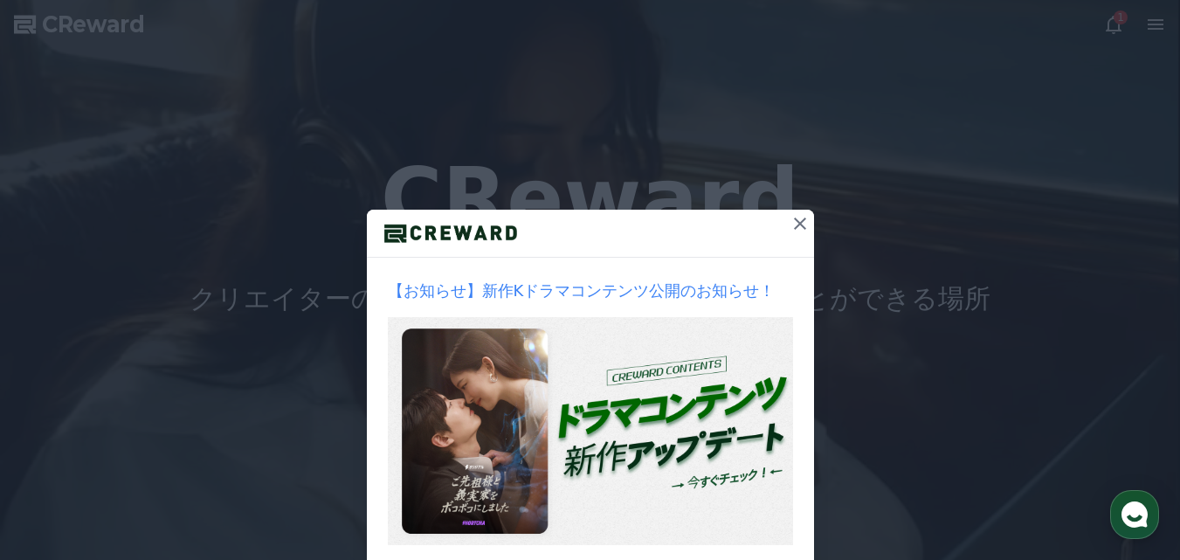
click at [794, 224] on icon at bounding box center [800, 223] width 12 height 12
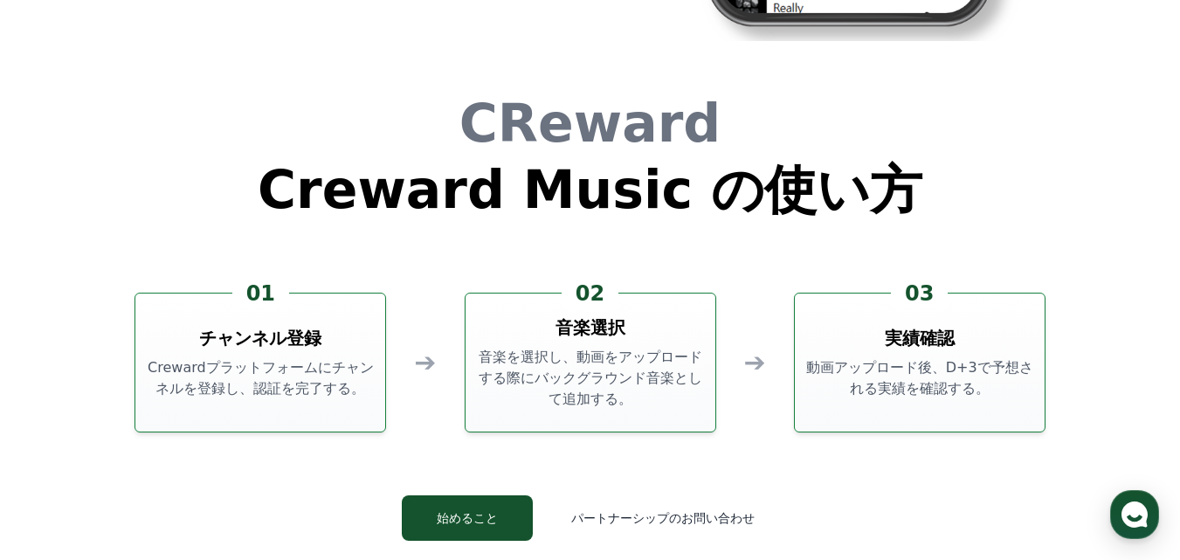
scroll to position [4629, 0]
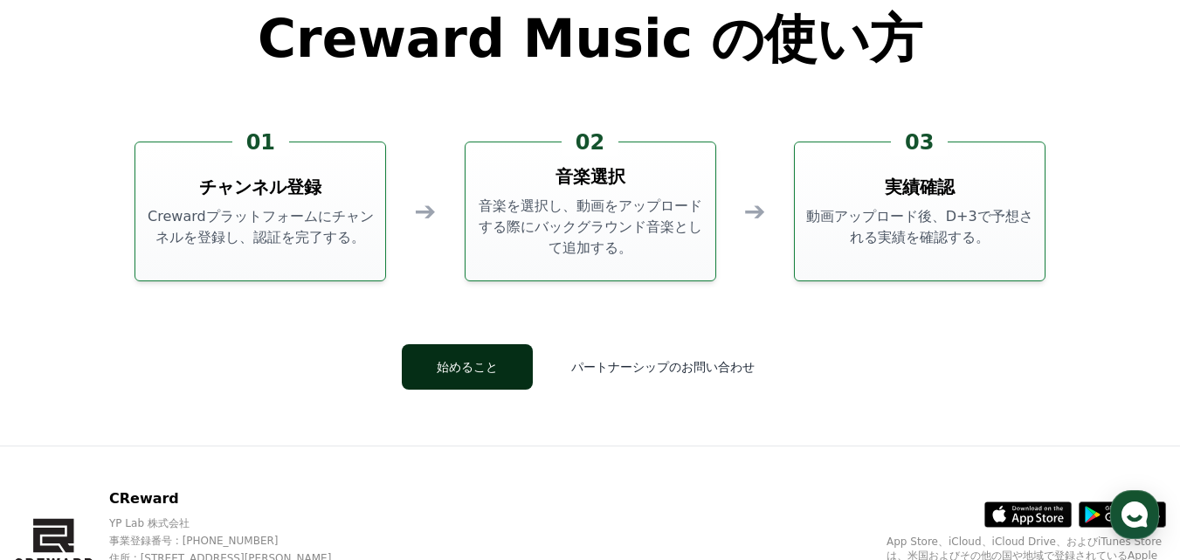
click at [516, 357] on button "始めること" at bounding box center [467, 366] width 131 height 45
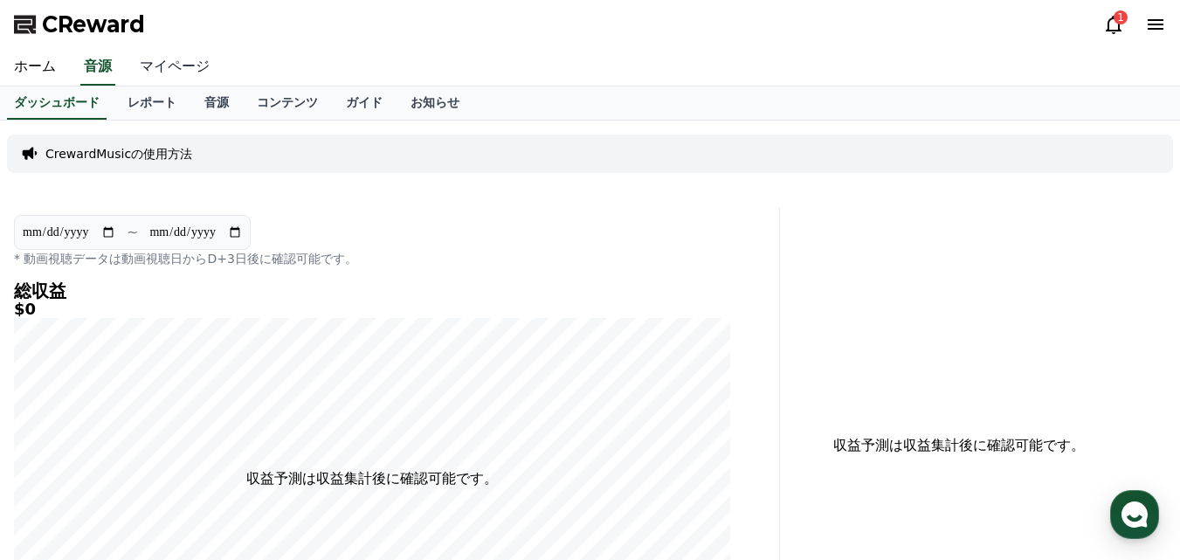
click at [162, 69] on link "マイページ" at bounding box center [175, 67] width 98 height 37
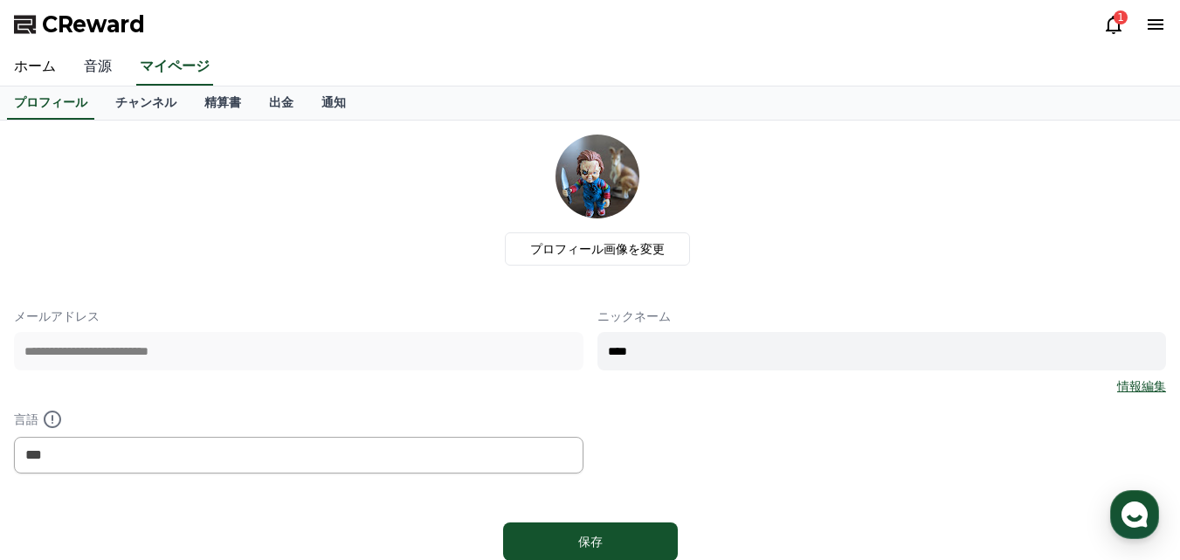
click at [89, 65] on link "音源" at bounding box center [98, 67] width 56 height 37
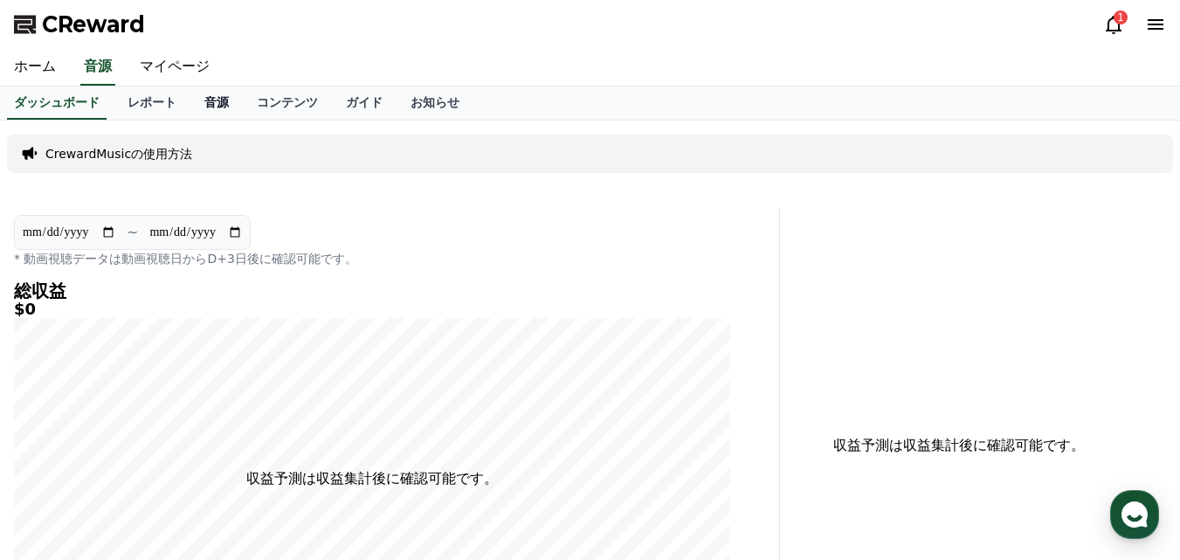
click at [190, 101] on link "音源" at bounding box center [216, 102] width 52 height 33
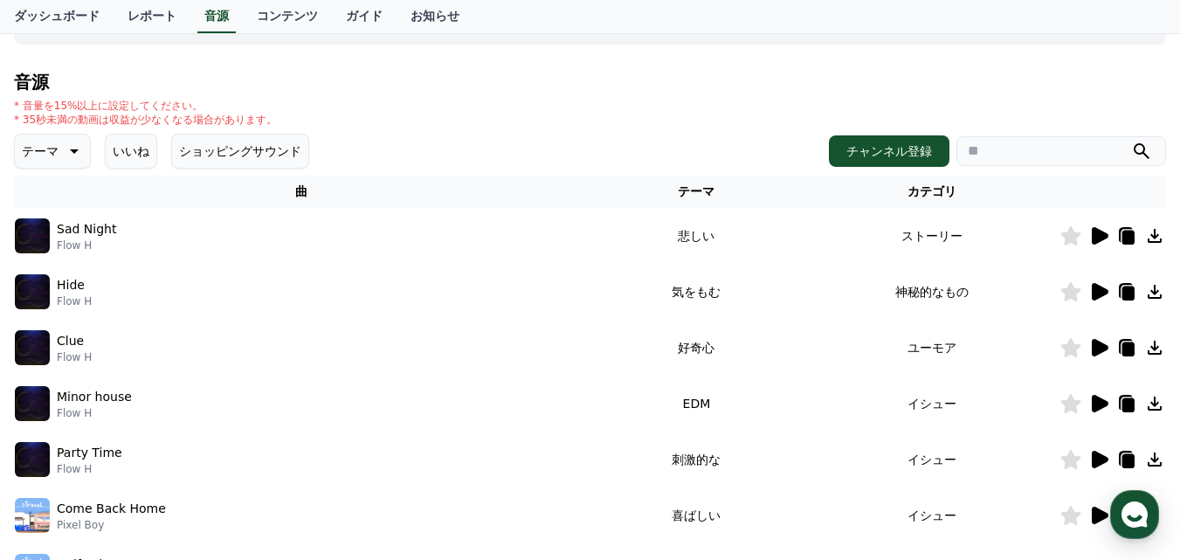
scroll to position [175, 0]
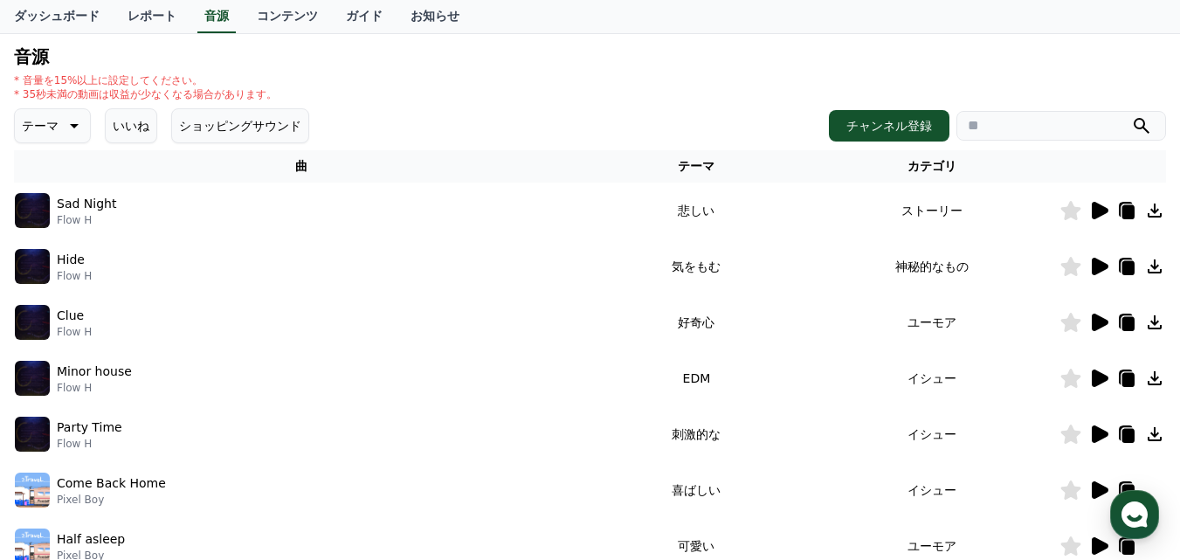
click at [1094, 264] on icon at bounding box center [1100, 266] width 17 height 17
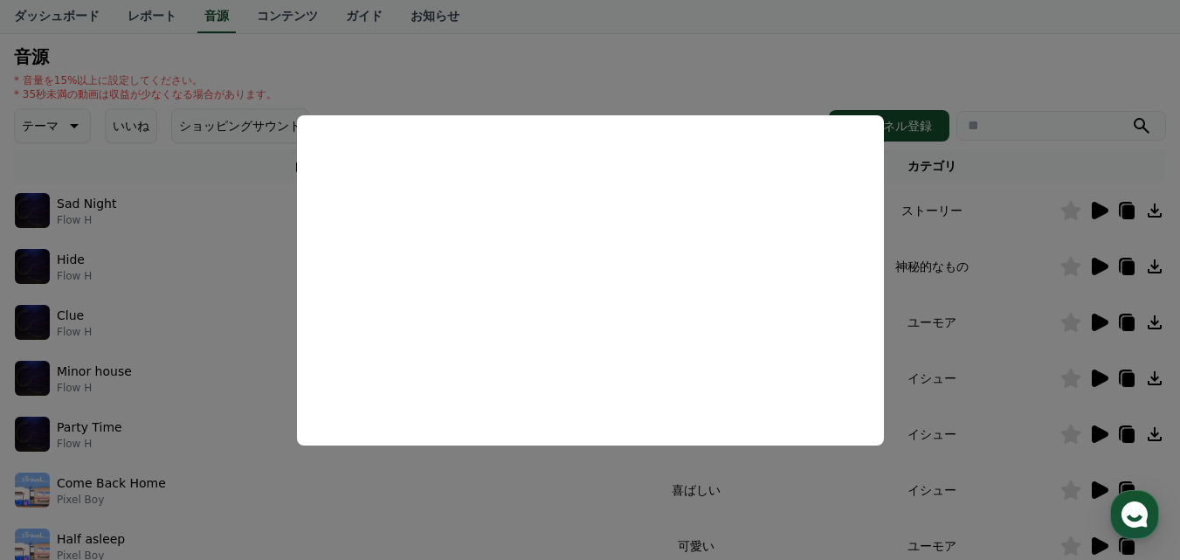
click at [1001, 263] on button "close modal" at bounding box center [590, 280] width 1180 height 560
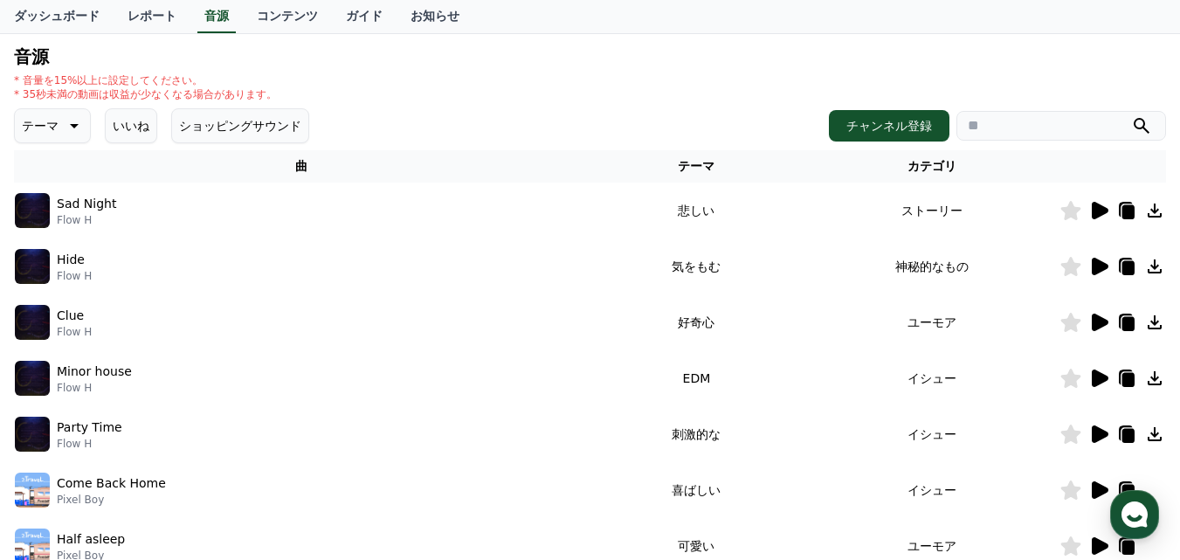
click at [1154, 265] on icon at bounding box center [1155, 266] width 14 height 14
click at [1100, 319] on icon at bounding box center [1100, 322] width 17 height 17
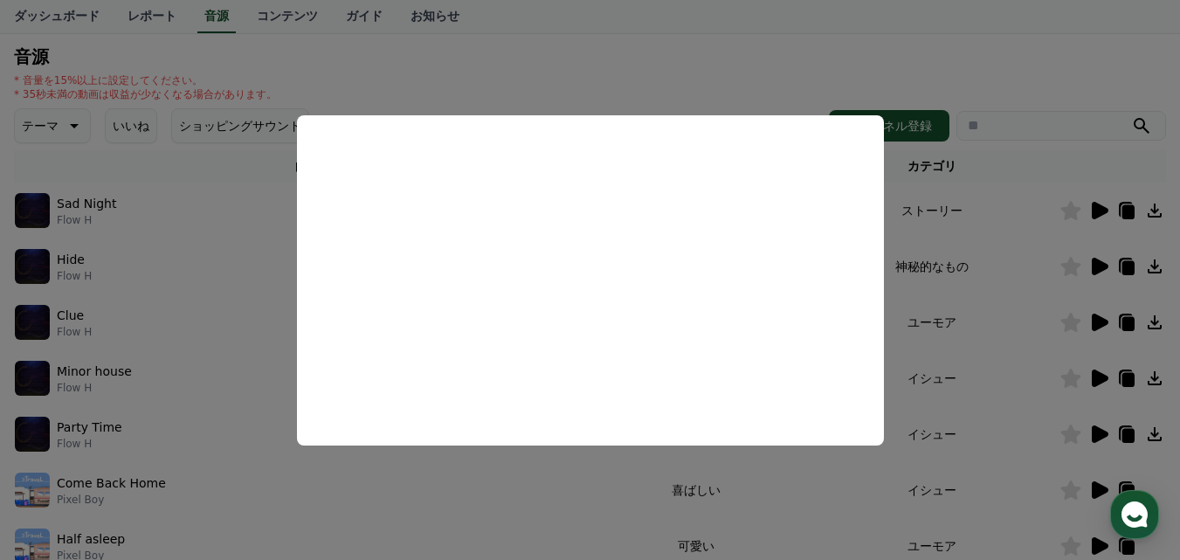
click at [231, 279] on button "close modal" at bounding box center [590, 280] width 1180 height 560
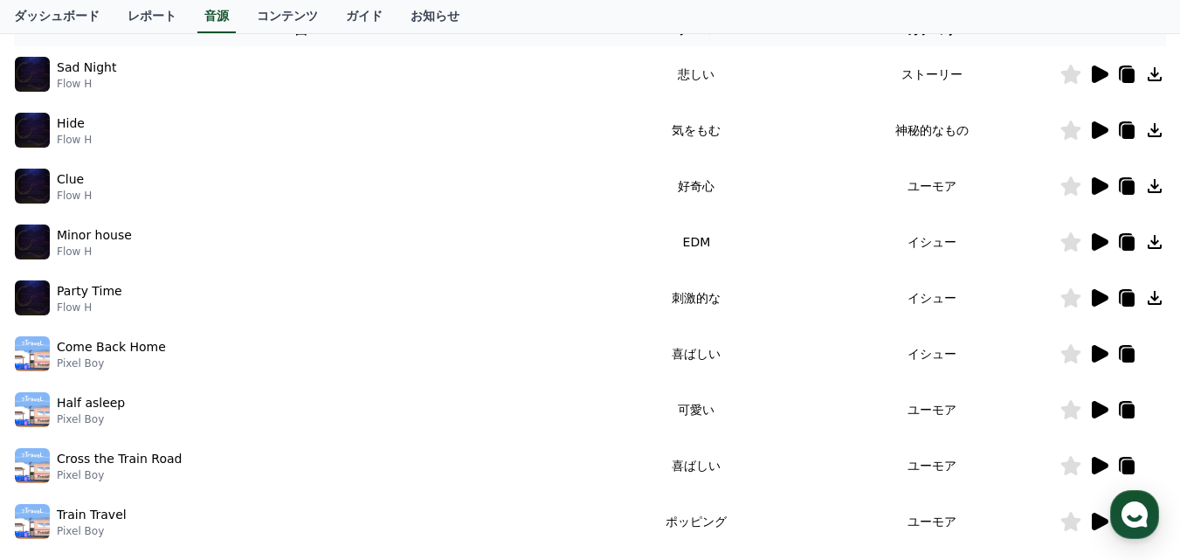
scroll to position [349, 0]
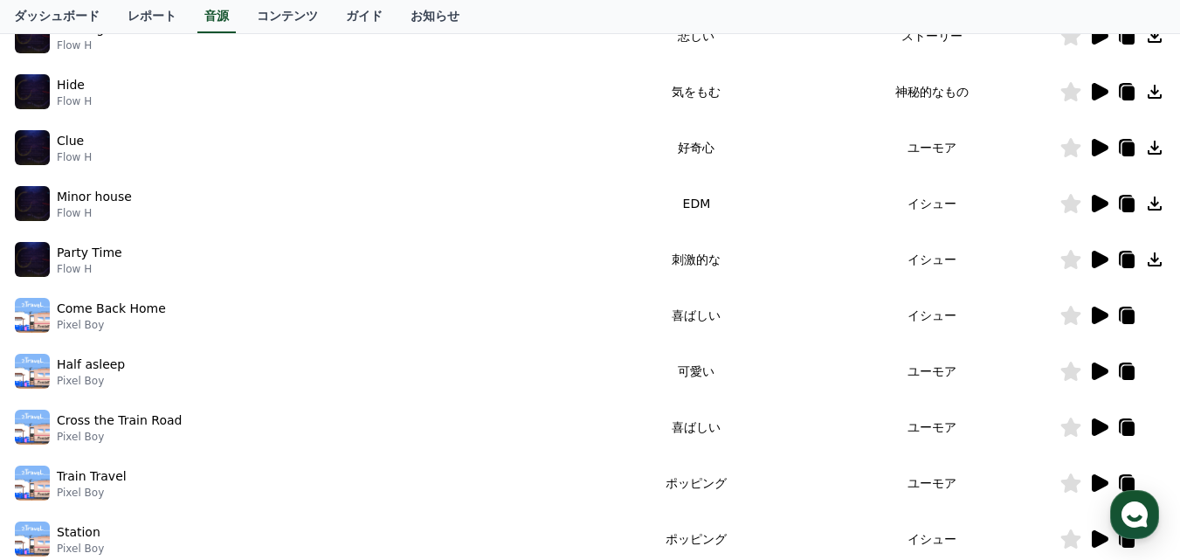
click at [1102, 375] on icon at bounding box center [1100, 370] width 17 height 17
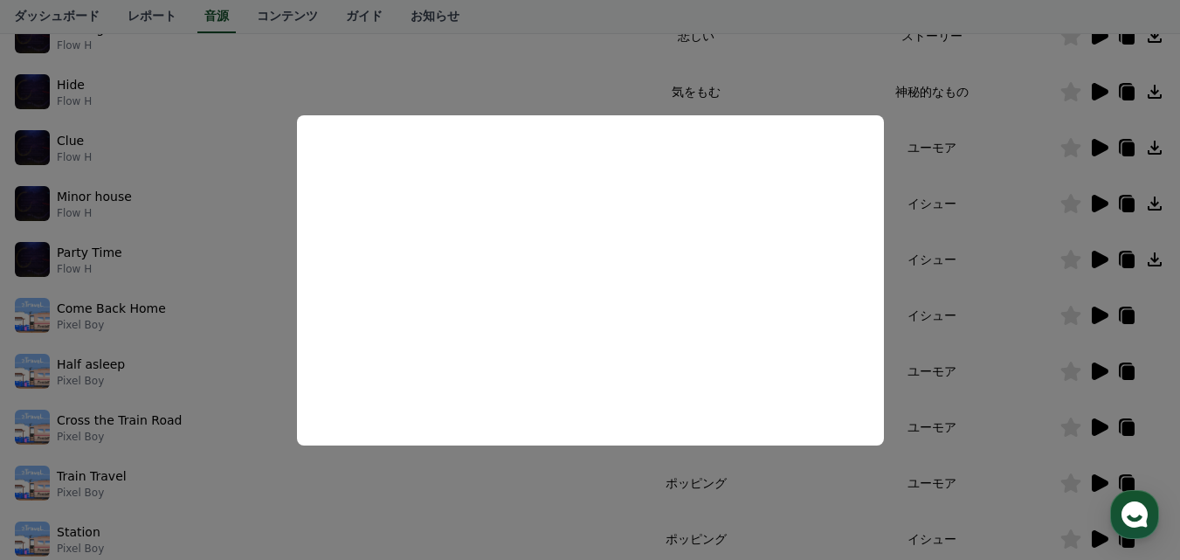
click at [1006, 393] on button "close modal" at bounding box center [590, 280] width 1180 height 560
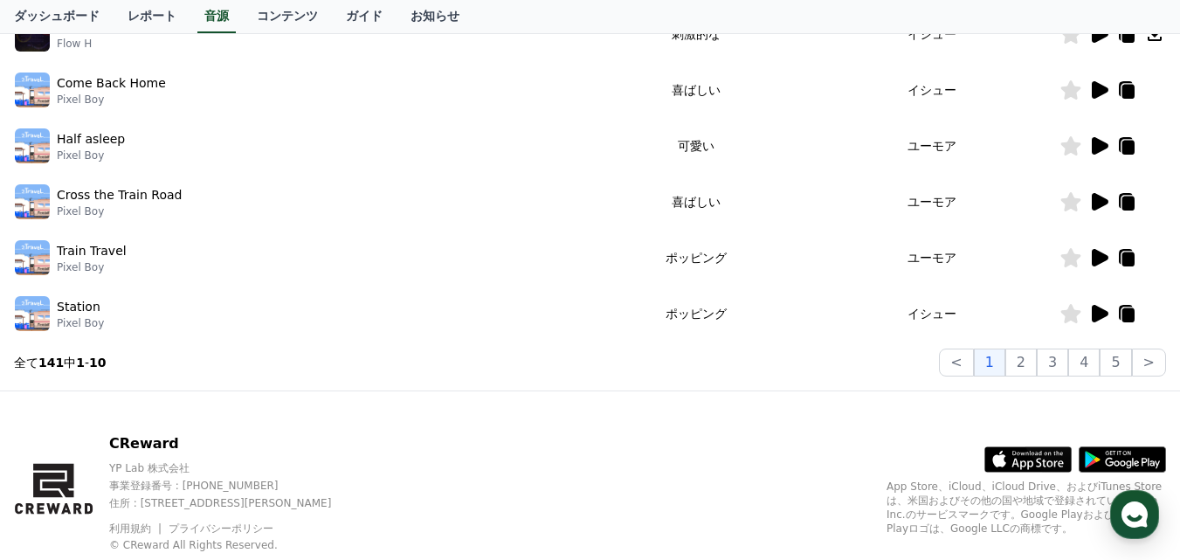
scroll to position [611, 0]
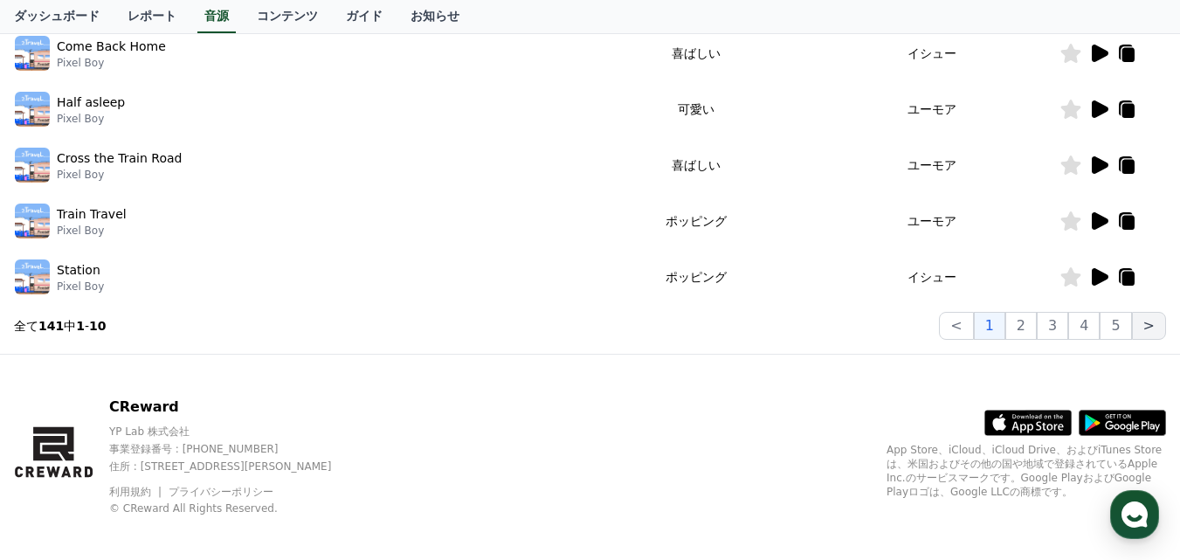
click at [1146, 328] on button ">" at bounding box center [1149, 326] width 34 height 28
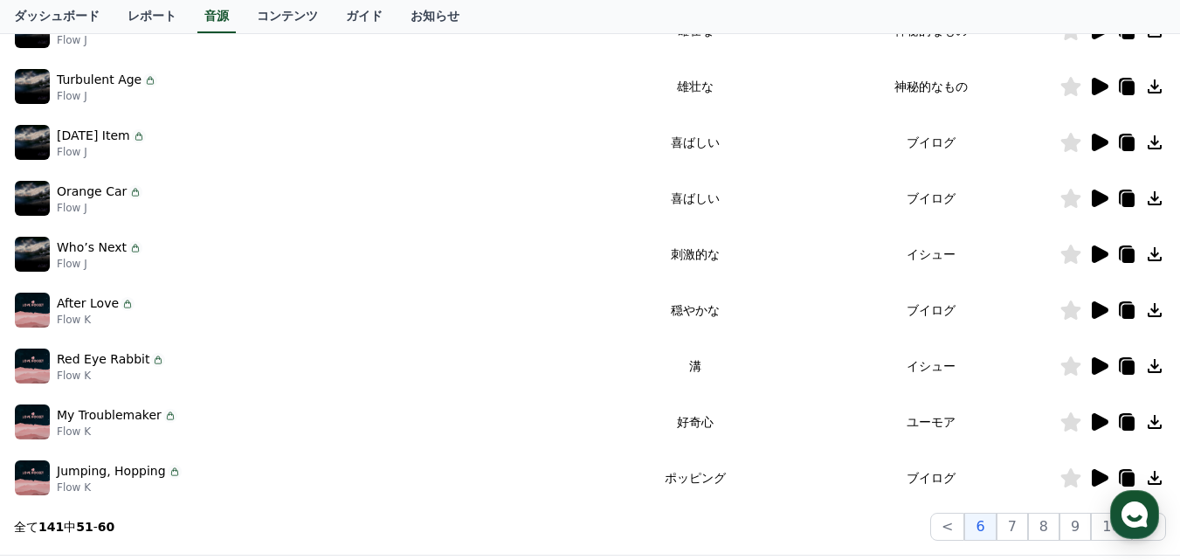
scroll to position [437, 0]
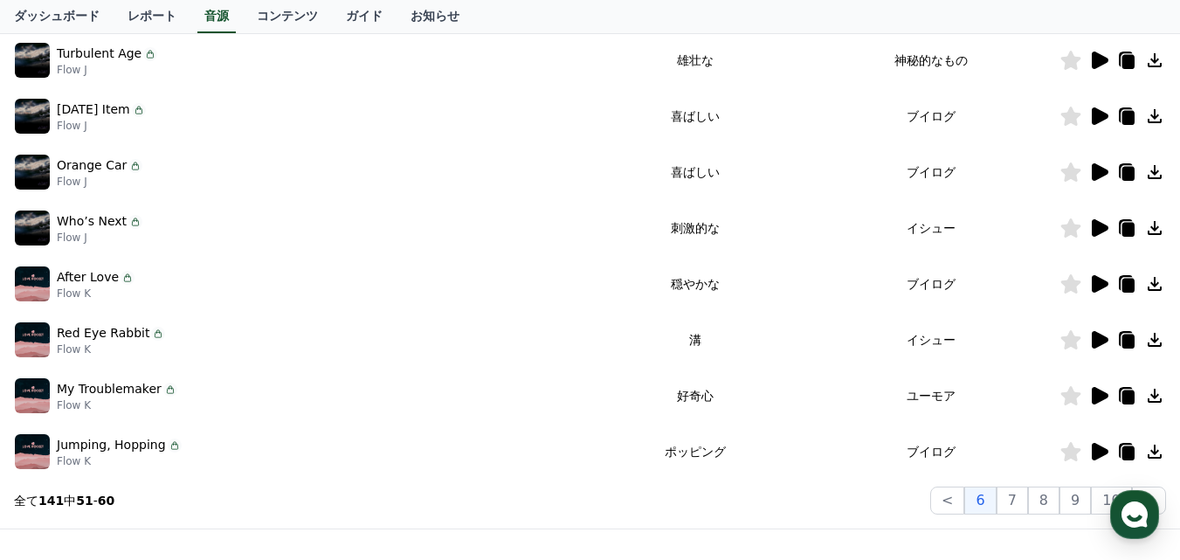
click at [1093, 279] on icon at bounding box center [1100, 283] width 17 height 17
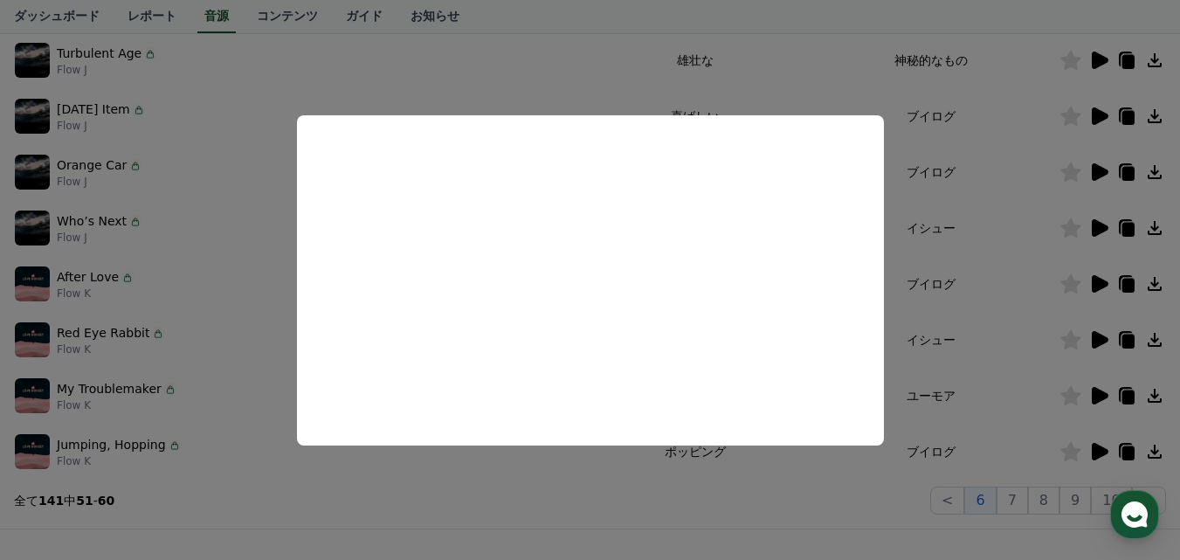
click at [242, 287] on button "close modal" at bounding box center [590, 280] width 1180 height 560
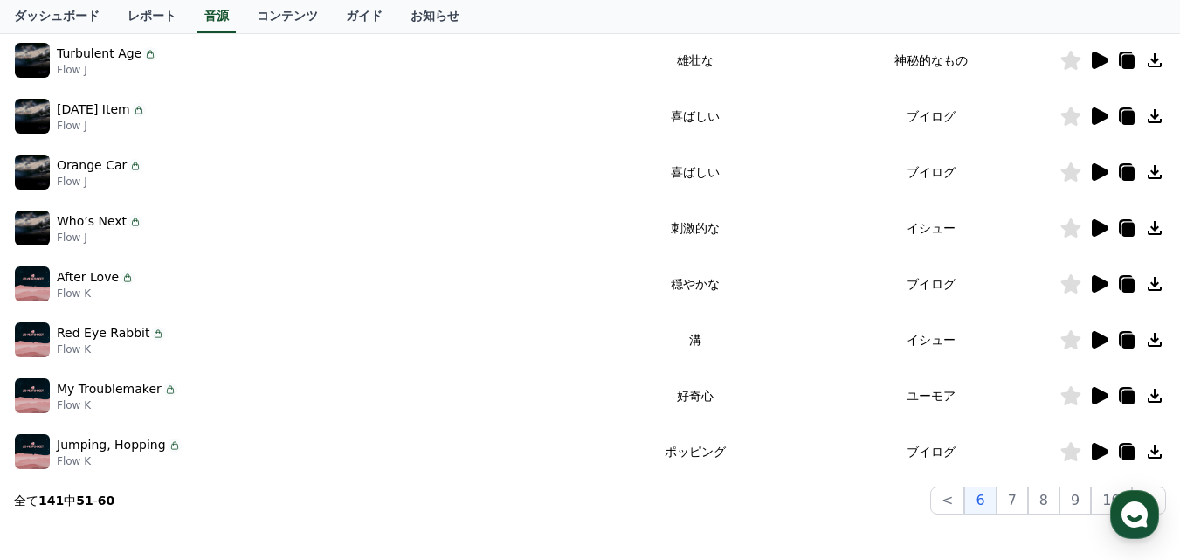
click at [1155, 285] on icon at bounding box center [1155, 284] width 14 height 14
